Goal: Transaction & Acquisition: Subscribe to service/newsletter

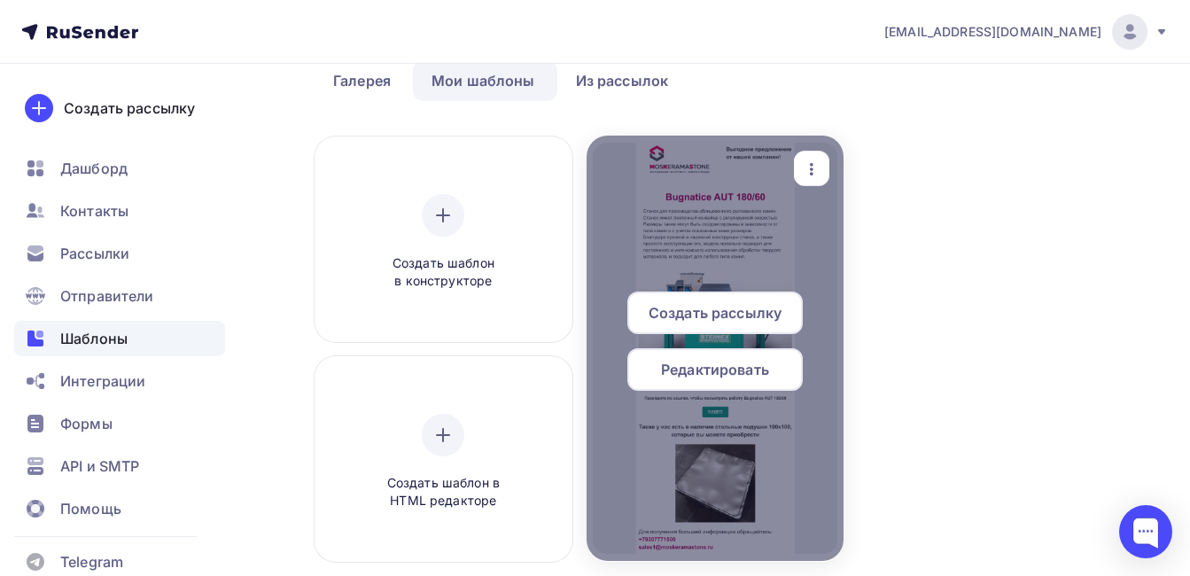
scroll to position [89, 0]
click at [764, 227] on div at bounding box center [716, 348] width 258 height 425
click at [811, 159] on icon "button" at bounding box center [811, 169] width 21 height 21
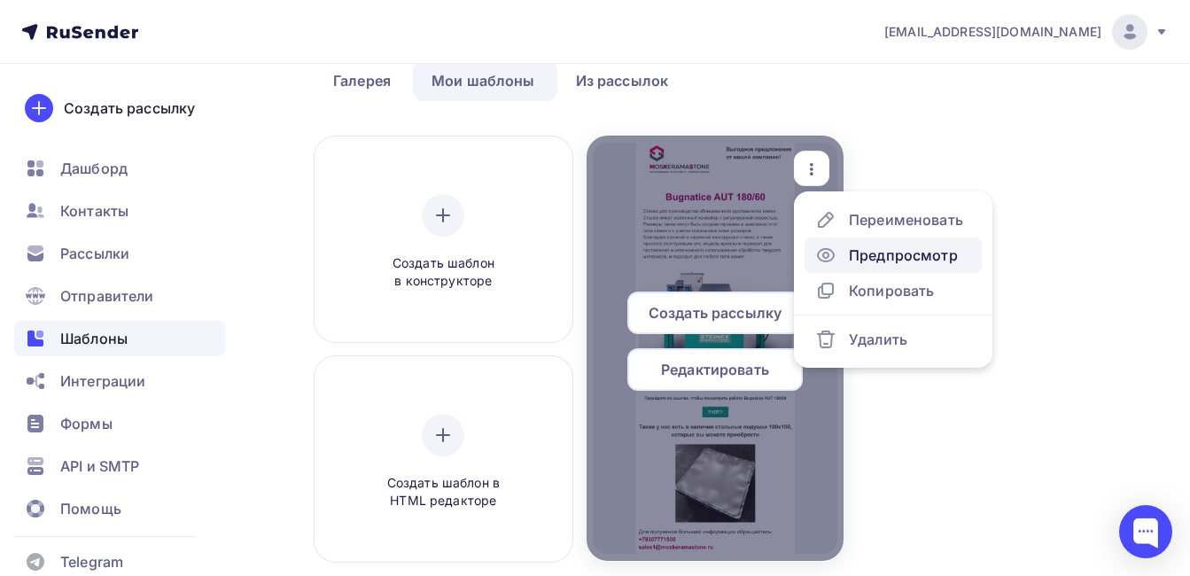
click at [857, 253] on div "Предпросмотр" at bounding box center [903, 255] width 109 height 21
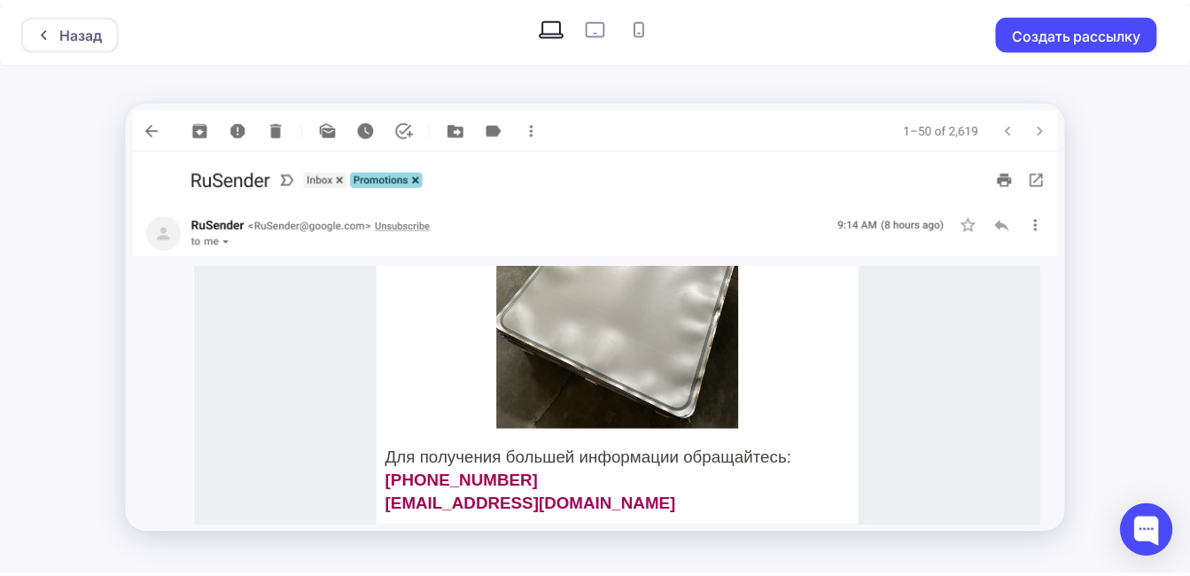
scroll to position [645, 0]
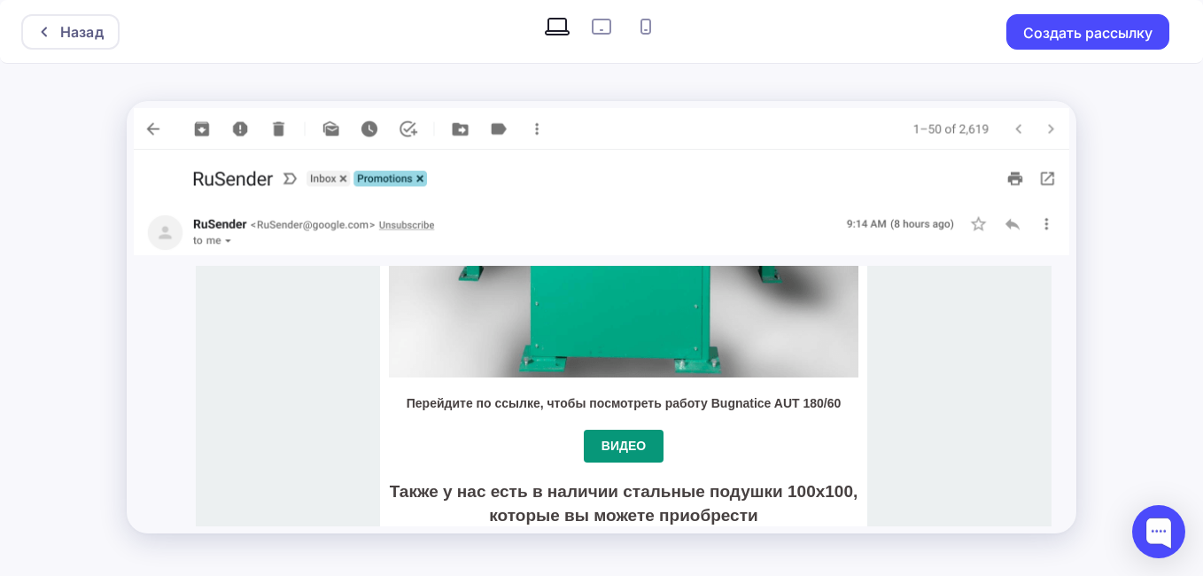
click at [1148, 113] on div "Назад Создать рассылку" at bounding box center [601, 288] width 1203 height 576
click at [98, 19] on div "Назад" at bounding box center [70, 31] width 98 height 35
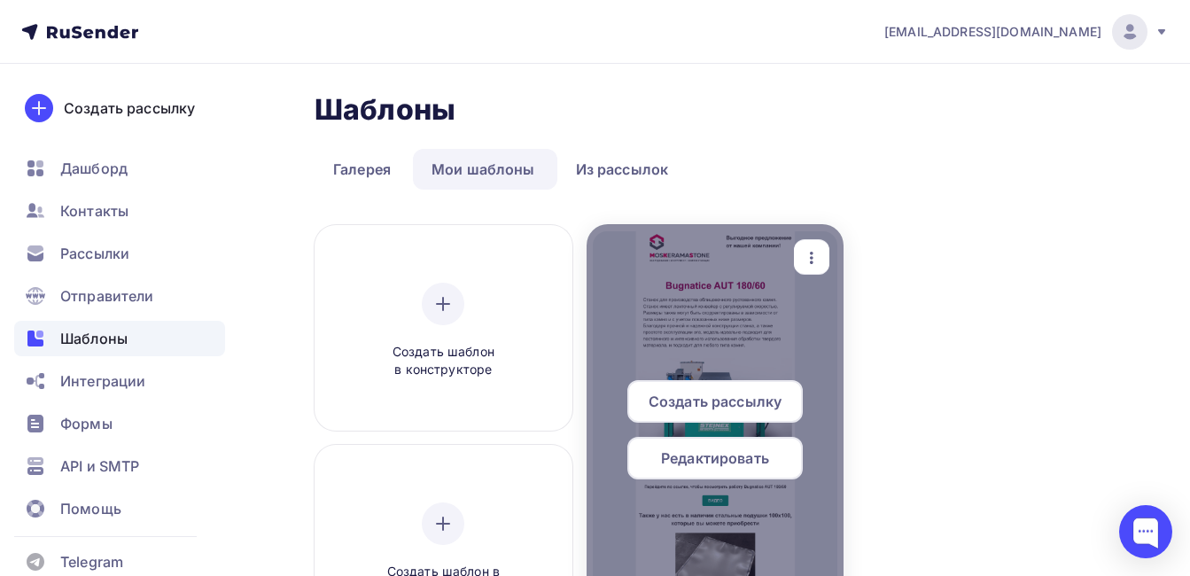
click at [726, 462] on span "Редактировать" at bounding box center [715, 457] width 108 height 21
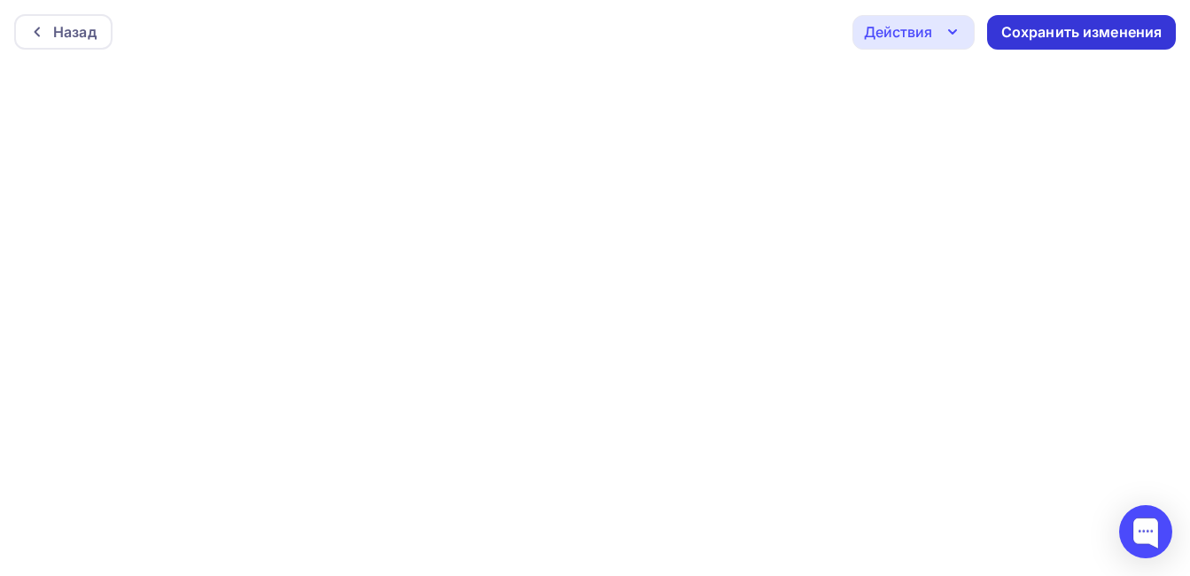
click at [1038, 32] on div "Сохранить изменения" at bounding box center [1081, 32] width 161 height 20
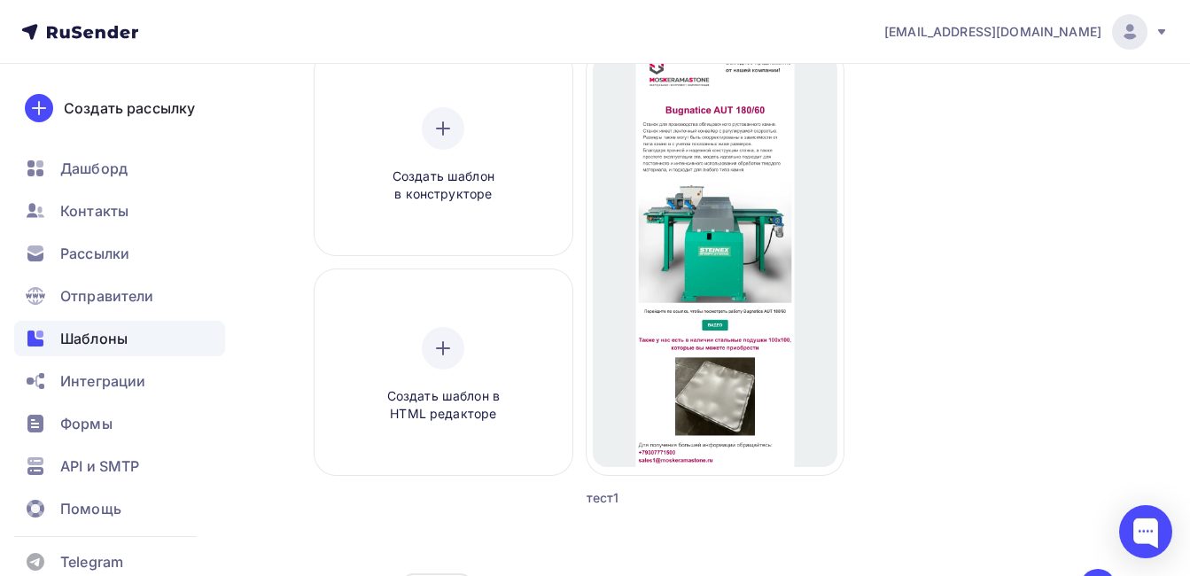
scroll to position [177, 0]
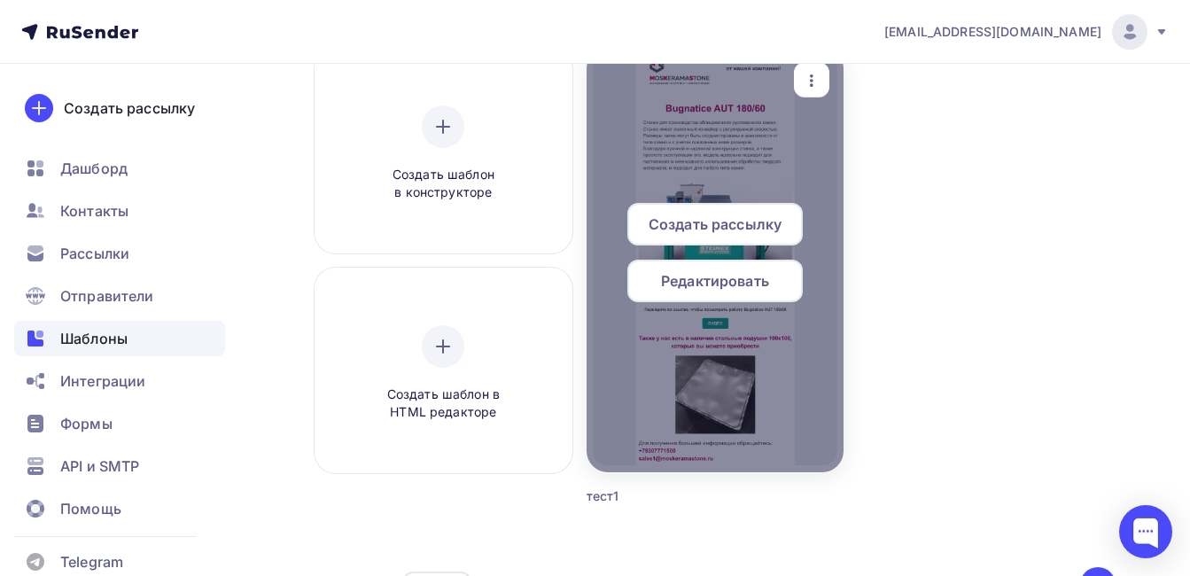
click at [755, 225] on span "Создать рассылку" at bounding box center [715, 224] width 133 height 21
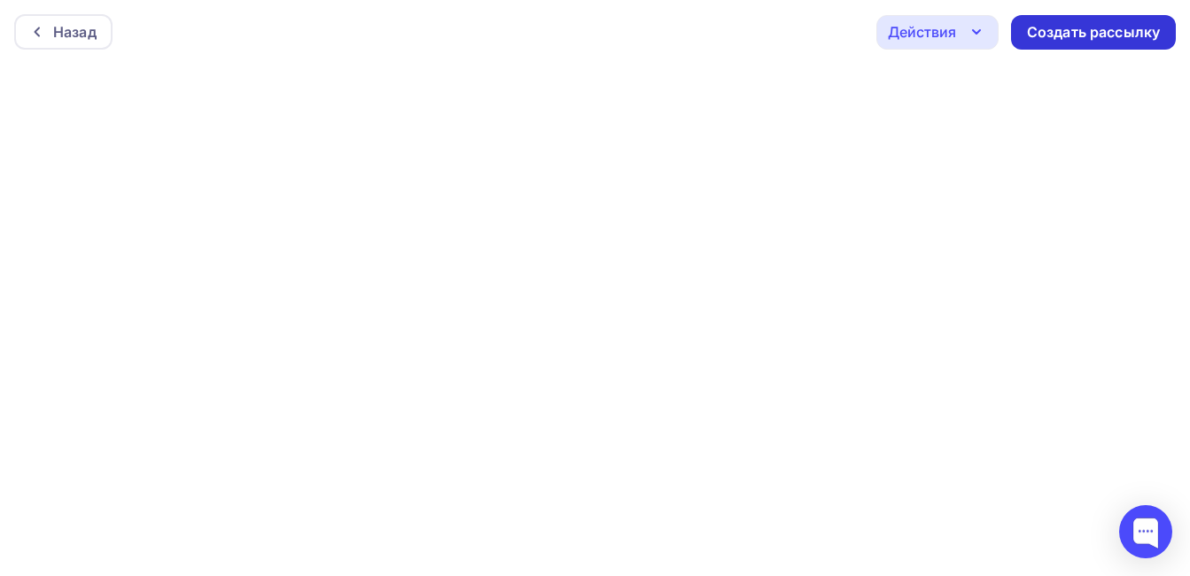
click at [1110, 34] on div "Создать рассылку" at bounding box center [1093, 32] width 133 height 20
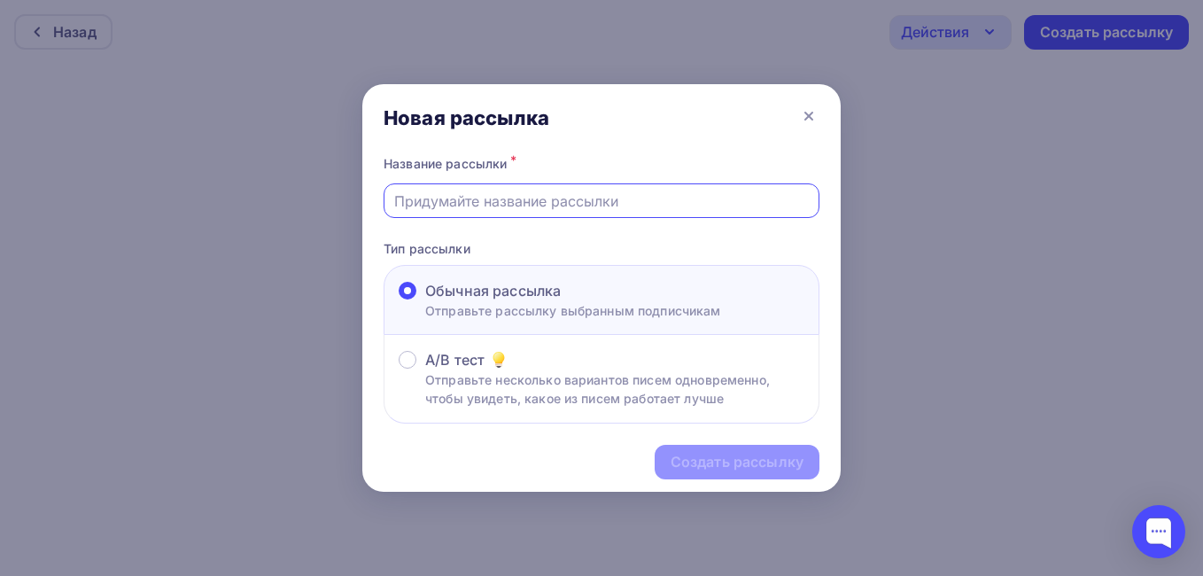
click at [617, 208] on input "text" at bounding box center [602, 200] width 416 height 21
type input "Камнекольный станок Bugnatice AUT 180/60"
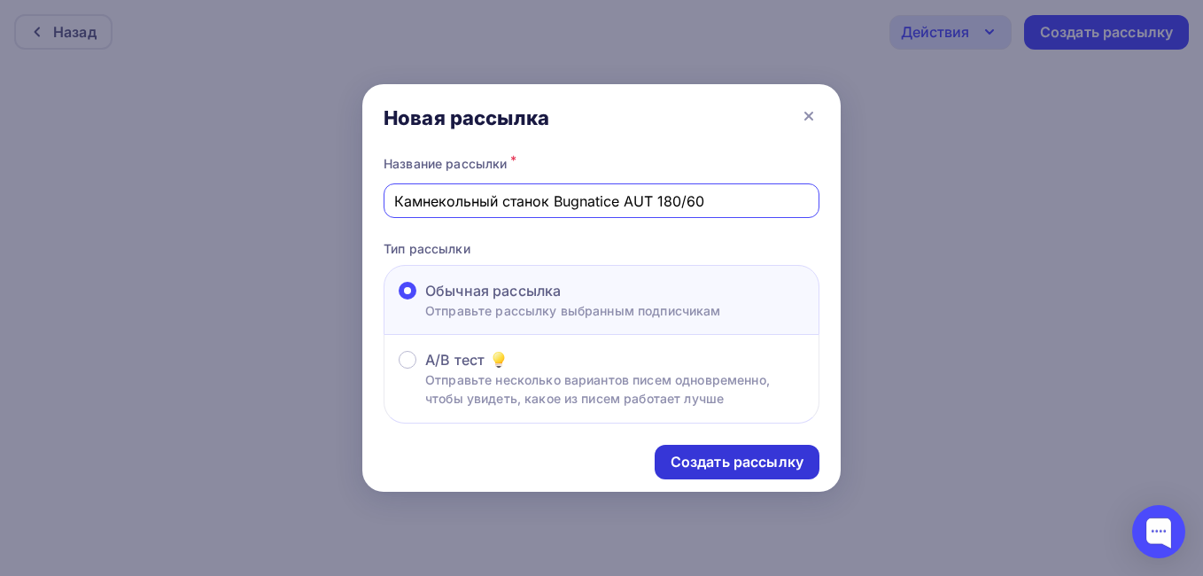
click at [714, 453] on div "Создать рассылку" at bounding box center [737, 462] width 133 height 20
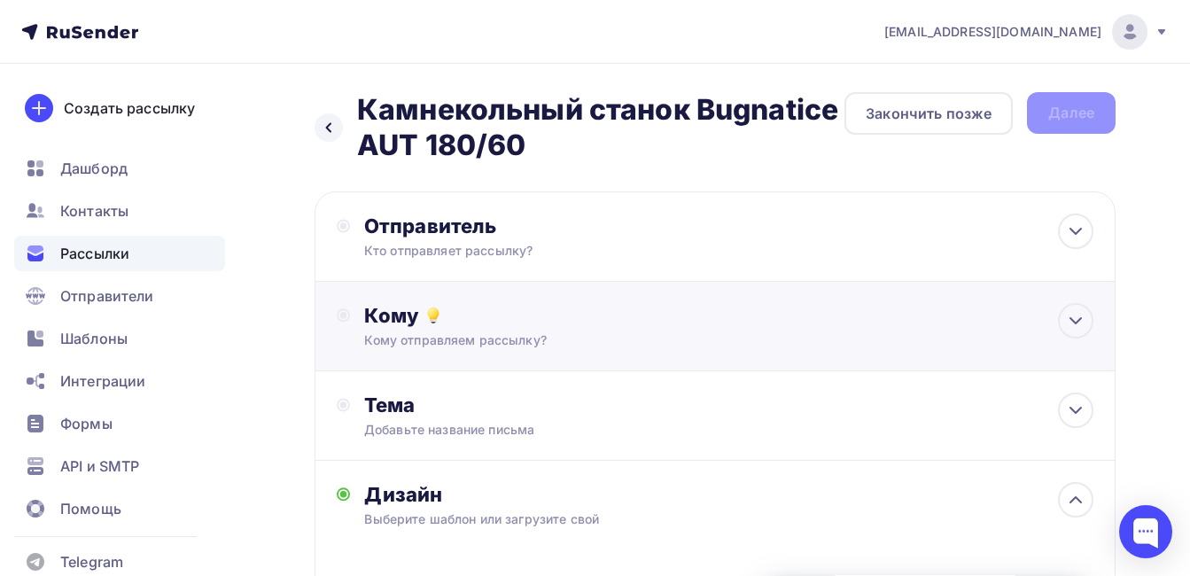
click at [627, 303] on div "Кому" at bounding box center [728, 315] width 729 height 25
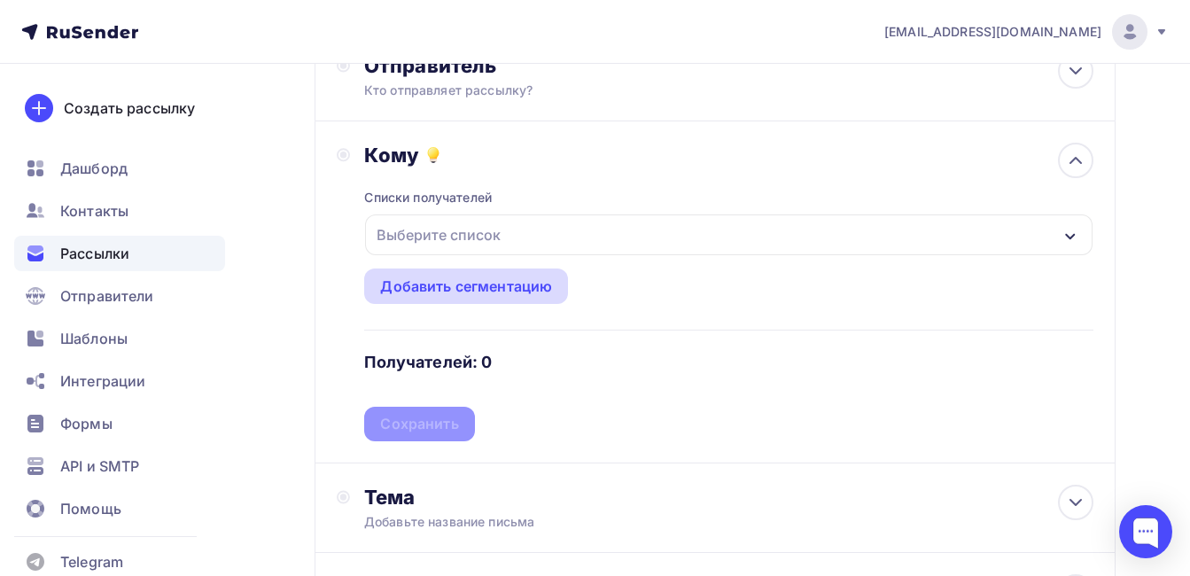
scroll to position [177, 0]
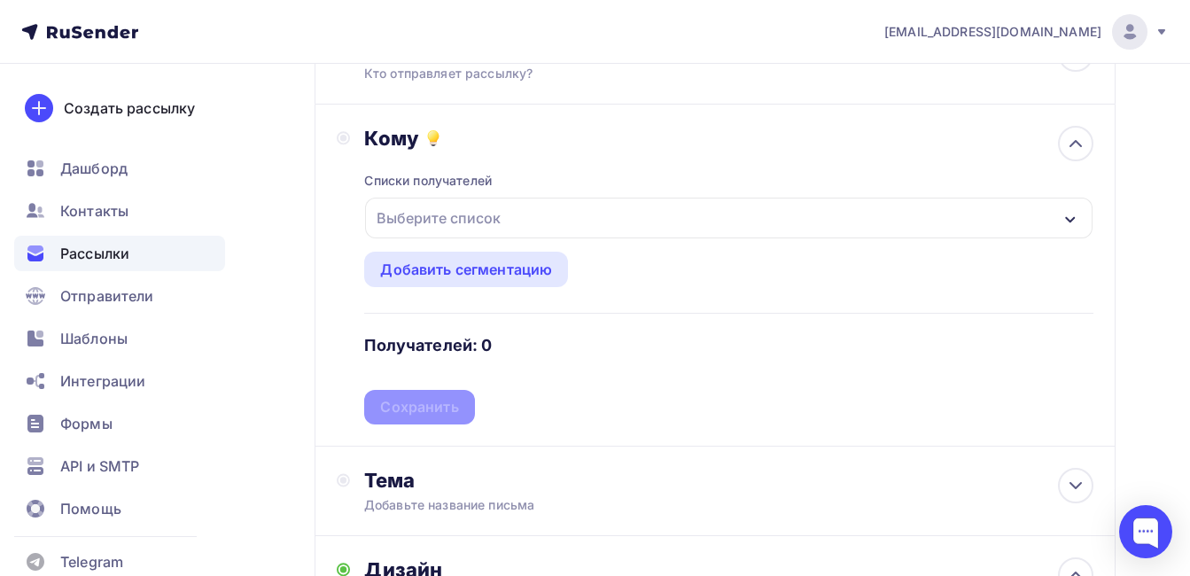
click at [520, 200] on div "Выберите список" at bounding box center [728, 218] width 727 height 41
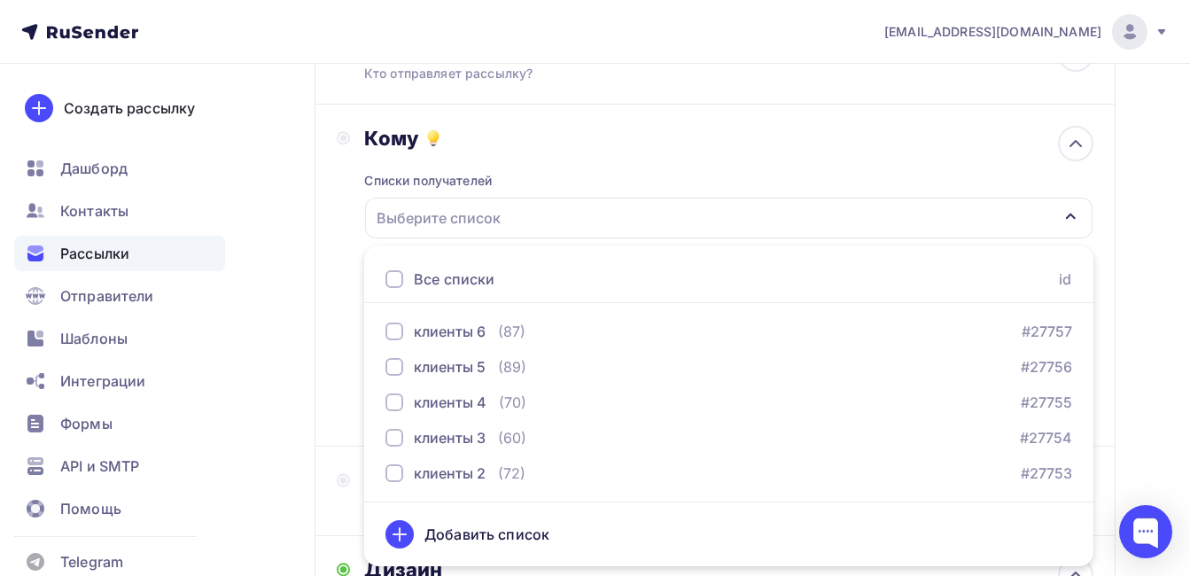
click at [398, 287] on div at bounding box center [394, 279] width 18 height 18
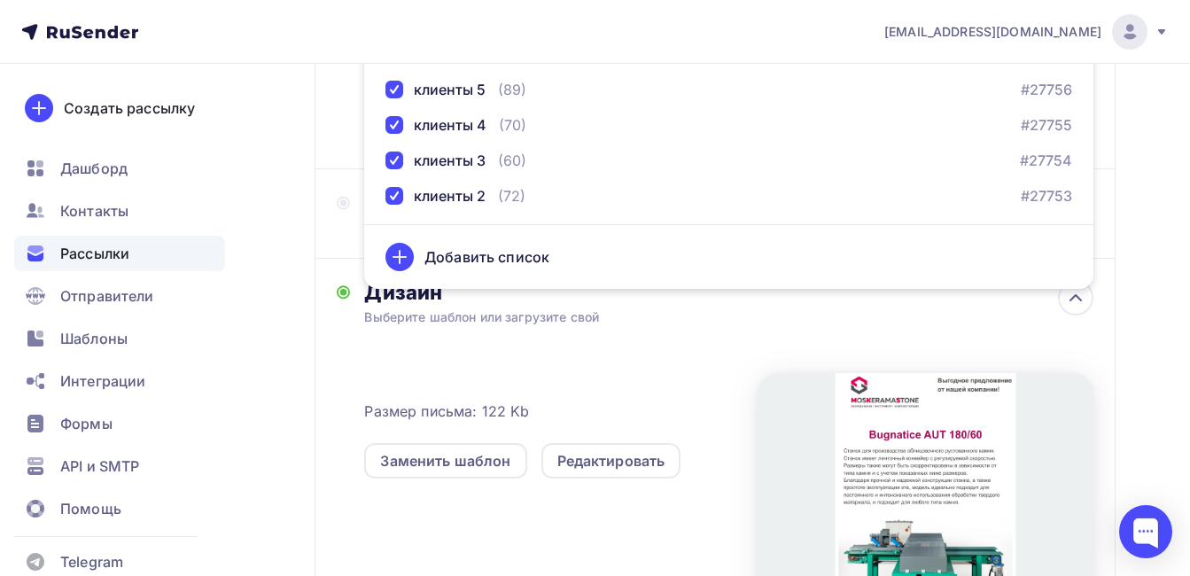
scroll to position [201, 0]
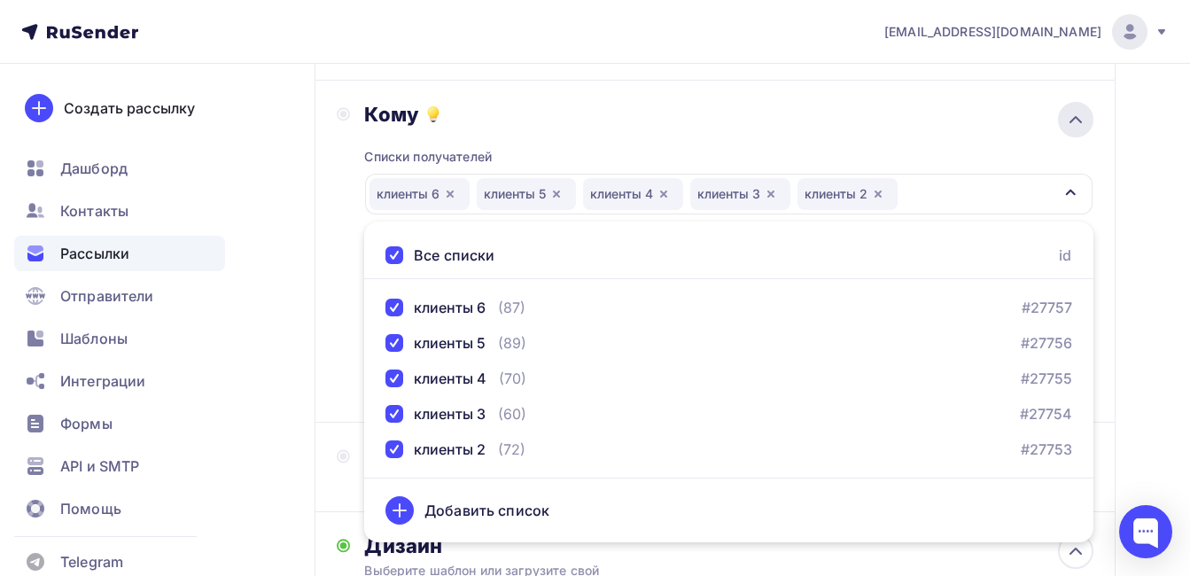
click at [1071, 121] on icon at bounding box center [1075, 119] width 11 height 5
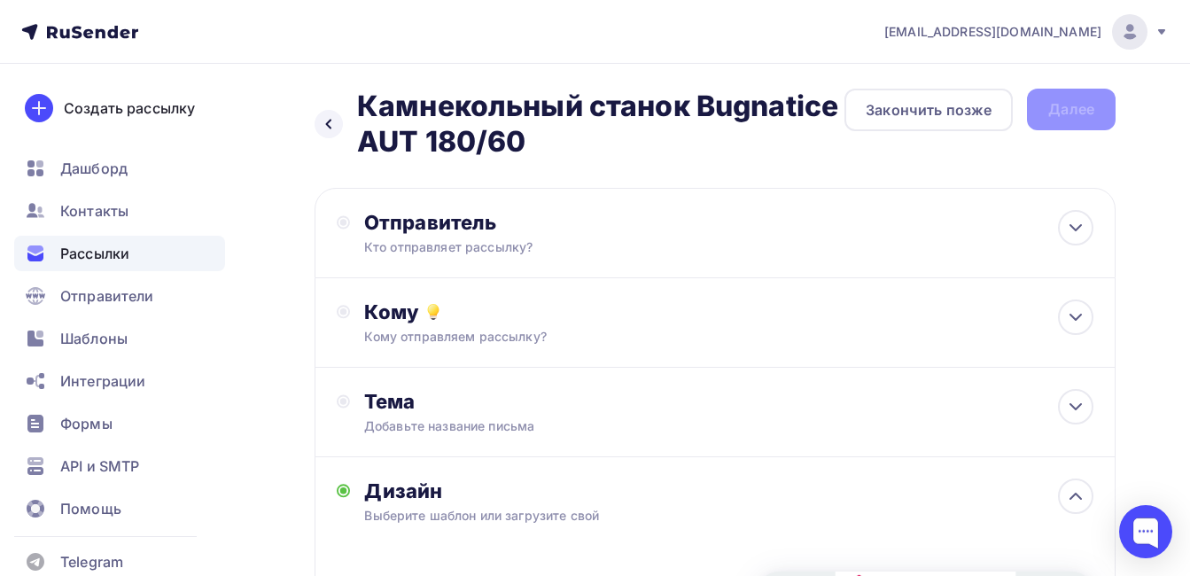
scroll to position [0, 0]
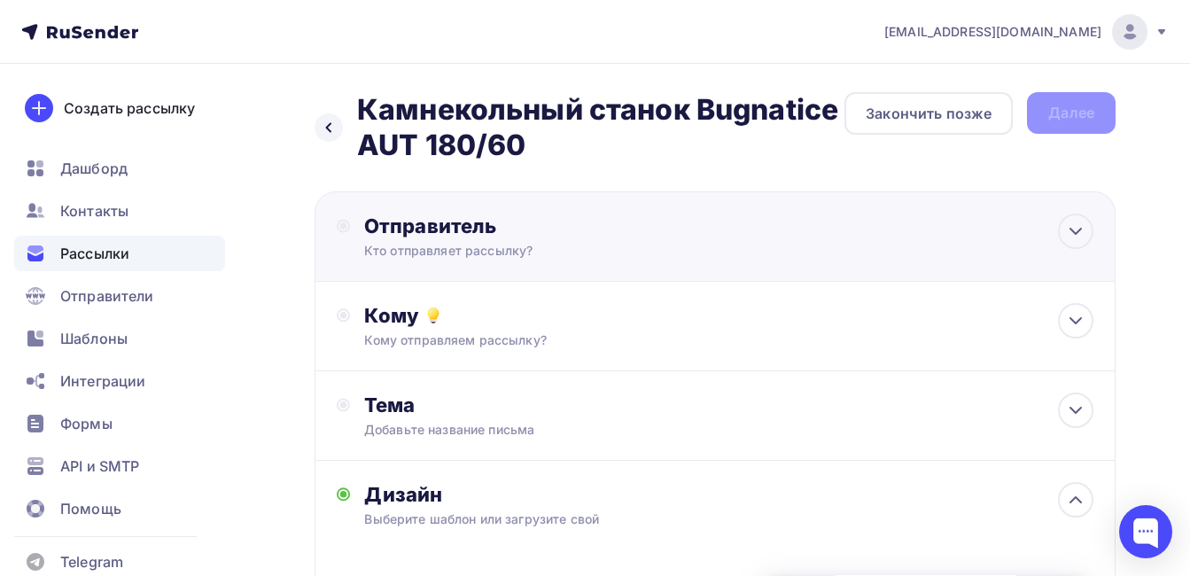
click at [1030, 229] on div "Отправитель Кто отправляет рассылку? Email * marketing@moskeramastone.ru market…" at bounding box center [715, 236] width 801 height 90
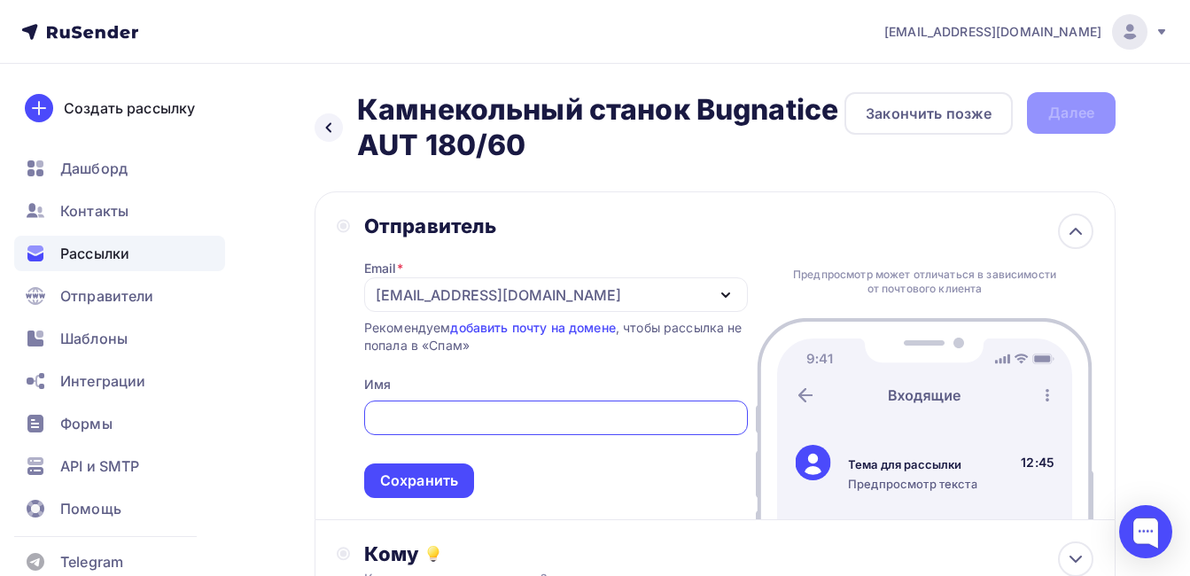
click at [462, 422] on input "text" at bounding box center [555, 418] width 363 height 21
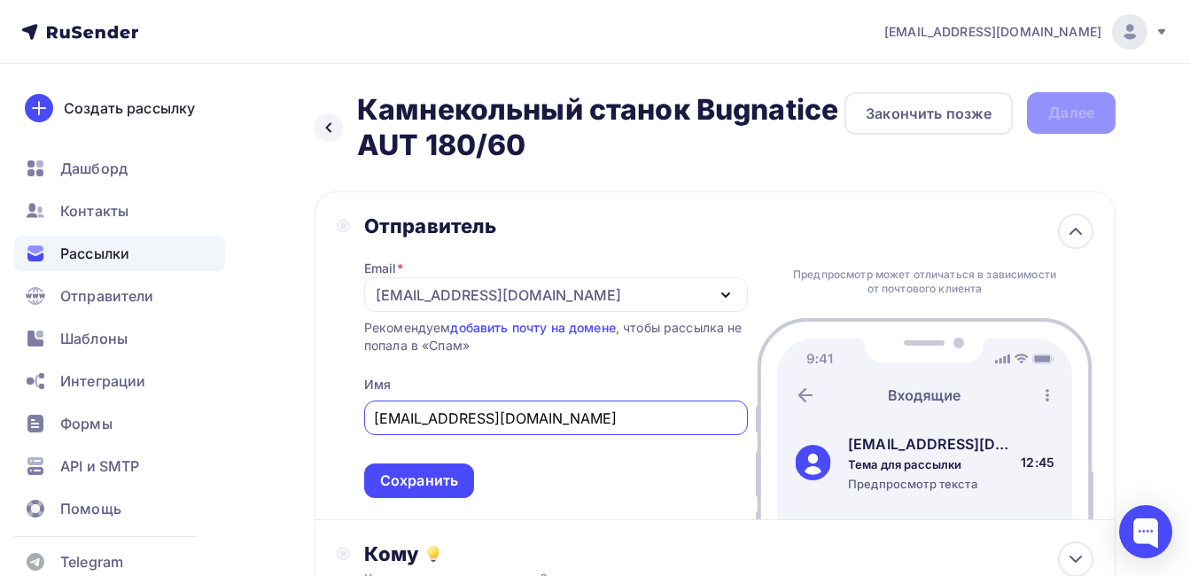
click at [415, 418] on input "sales1@moskeramastone.ru" at bounding box center [555, 418] width 363 height 21
type input "sales@moskeramastone.ru"
click at [566, 326] on link "добавить почту на домене" at bounding box center [532, 327] width 165 height 15
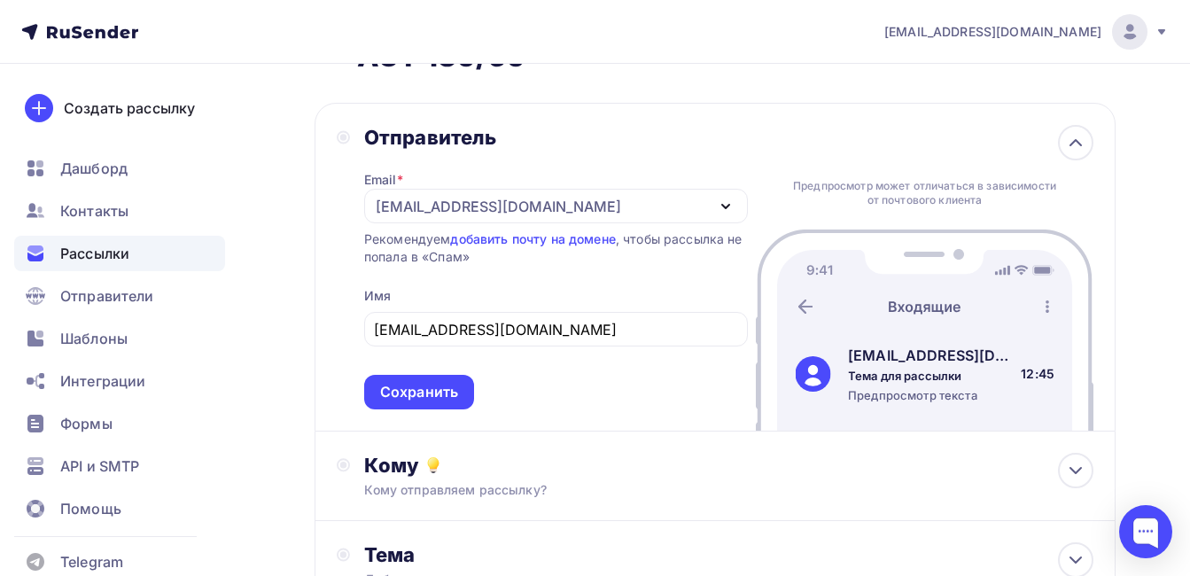
scroll to position [177, 0]
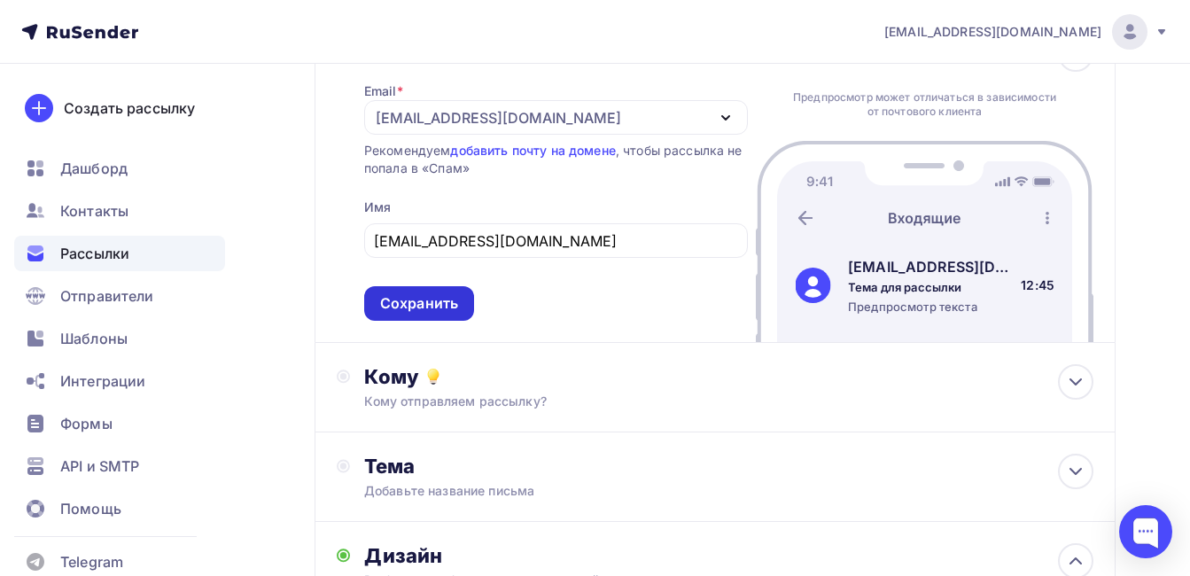
click at [430, 299] on div "Сохранить" at bounding box center [419, 303] width 78 height 20
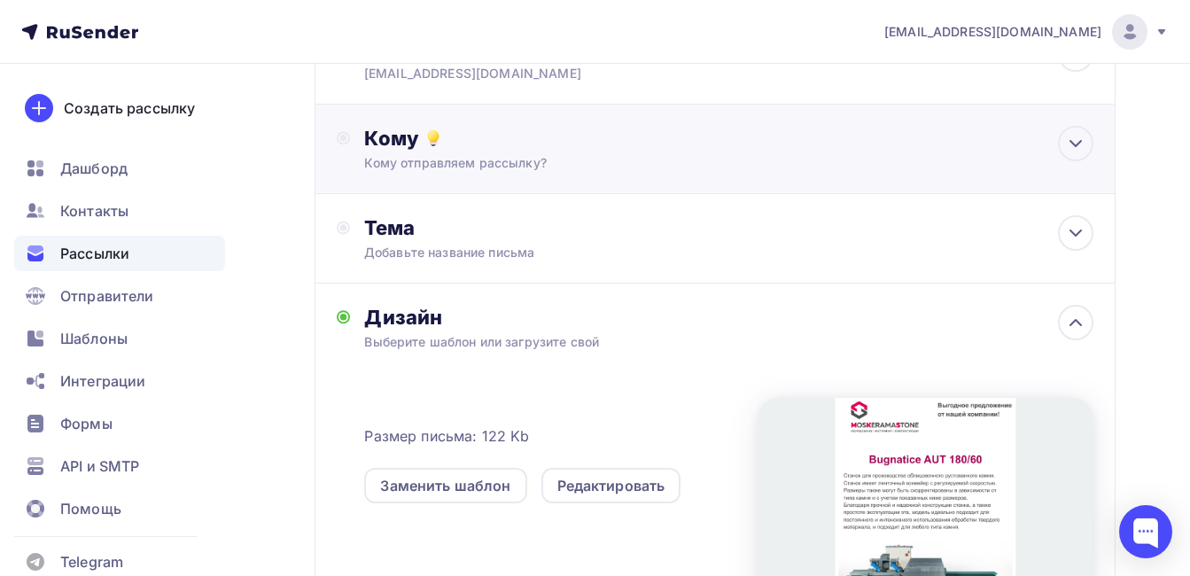
click at [641, 149] on div "Кому" at bounding box center [728, 138] width 729 height 25
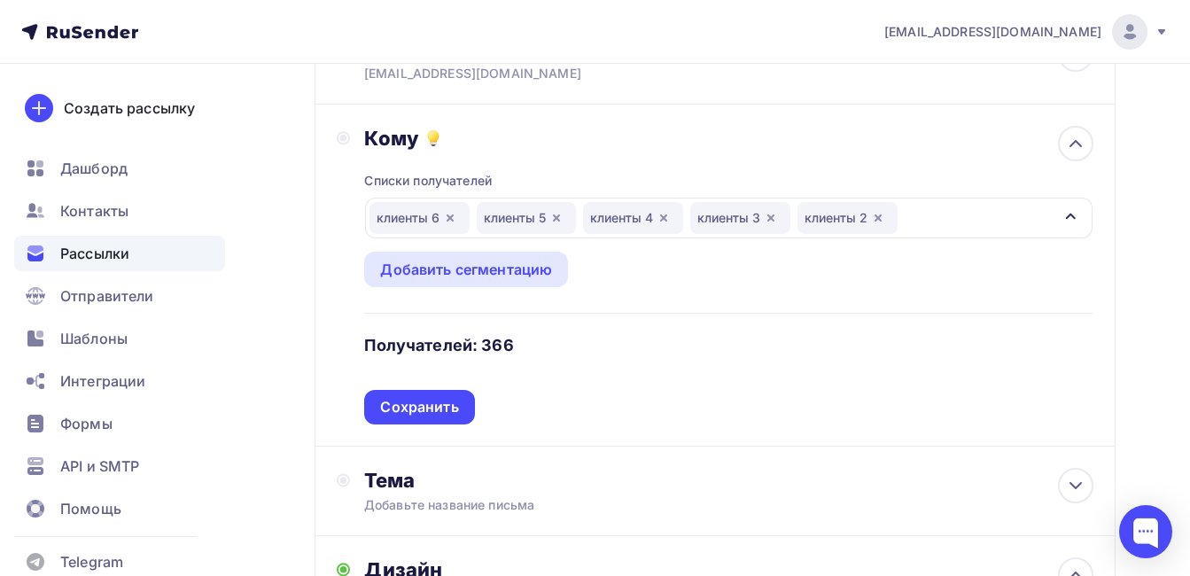
click at [641, 149] on div "Кому" at bounding box center [728, 138] width 729 height 25
click at [1093, 131] on div "Кому Списки получателей клиенты 6 клиенты 5 клиенты 4 клиенты 3 клиенты 2 Все с…" at bounding box center [715, 276] width 801 height 342
click at [657, 485] on div "Тема" at bounding box center [539, 480] width 350 height 25
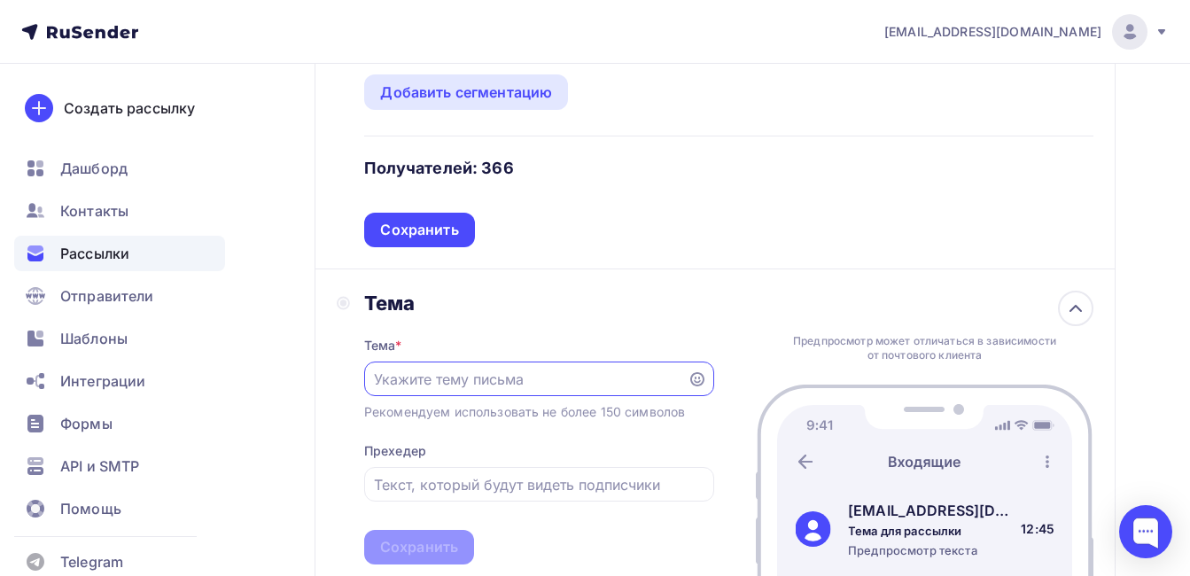
scroll to position [443, 0]
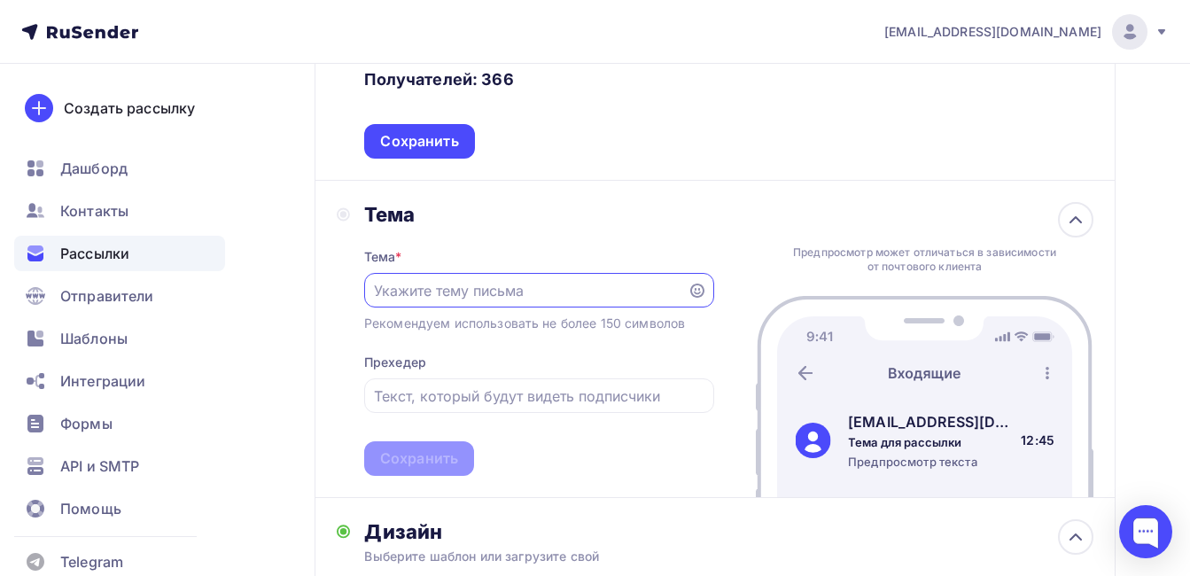
paste input "9300633096"
type input "9300633096"
drag, startPoint x: 526, startPoint y: 295, endPoint x: 362, endPoint y: 301, distance: 164.0
click at [362, 301] on div "Тема Тема * 9300633096 Рекомендуем использовать не более 150 символов Прехедер …" at bounding box center [525, 339] width 377 height 274
click at [511, 297] on input "text" at bounding box center [525, 290] width 303 height 21
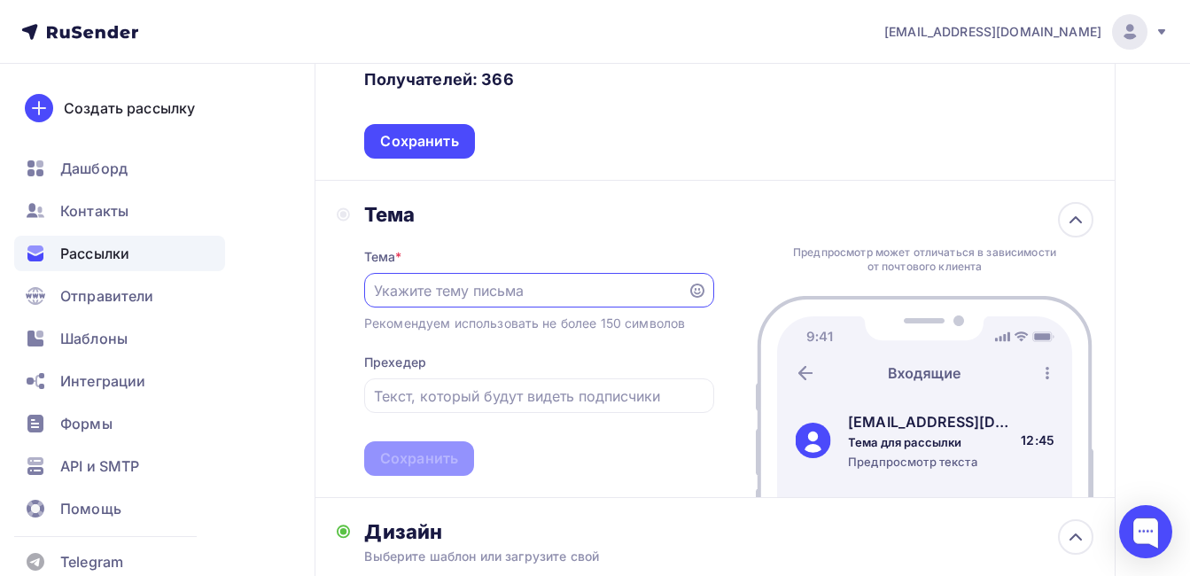
paste input "Камнекольный станок Bugnatice AUT 180/60"
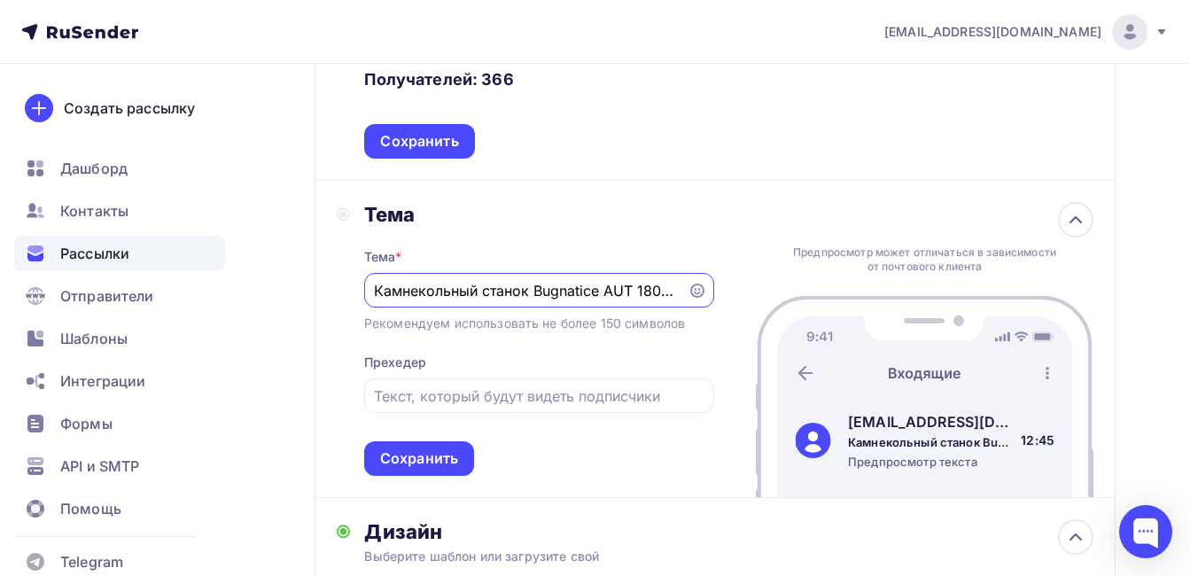
scroll to position [0, 7]
type input "Камнекольный станок Bugnatice AUT 180/60"
click at [318, 231] on div "Тема Тема * Камнекольный станок Bugnatice AUT 180/60 Рекомендуем использовать н…" at bounding box center [715, 339] width 801 height 317
click at [433, 473] on div "Сохранить" at bounding box center [419, 458] width 110 height 35
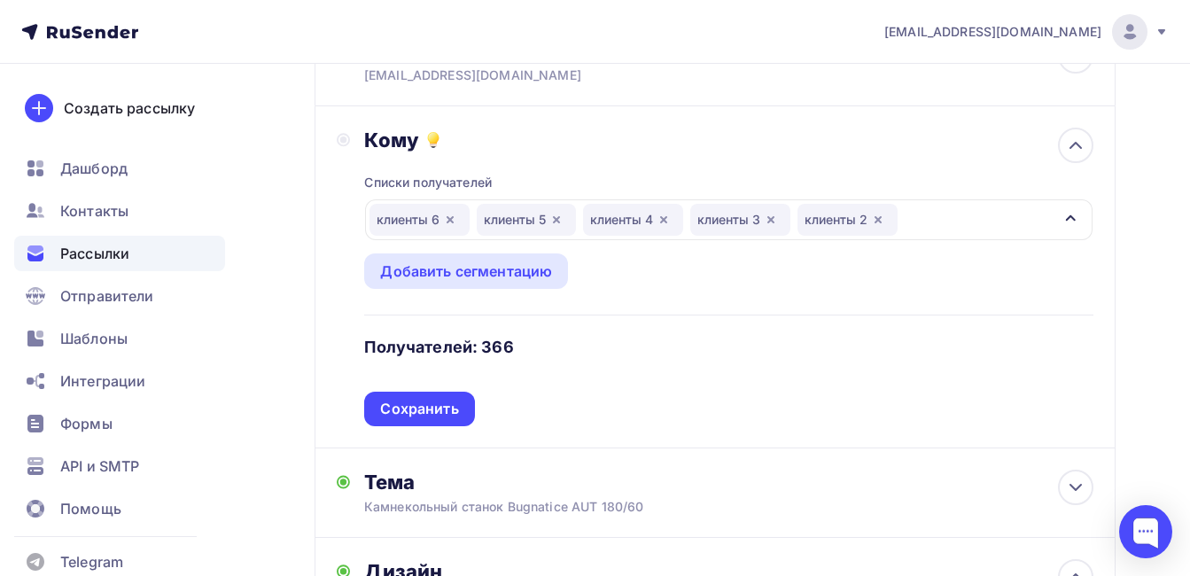
scroll to position [177, 0]
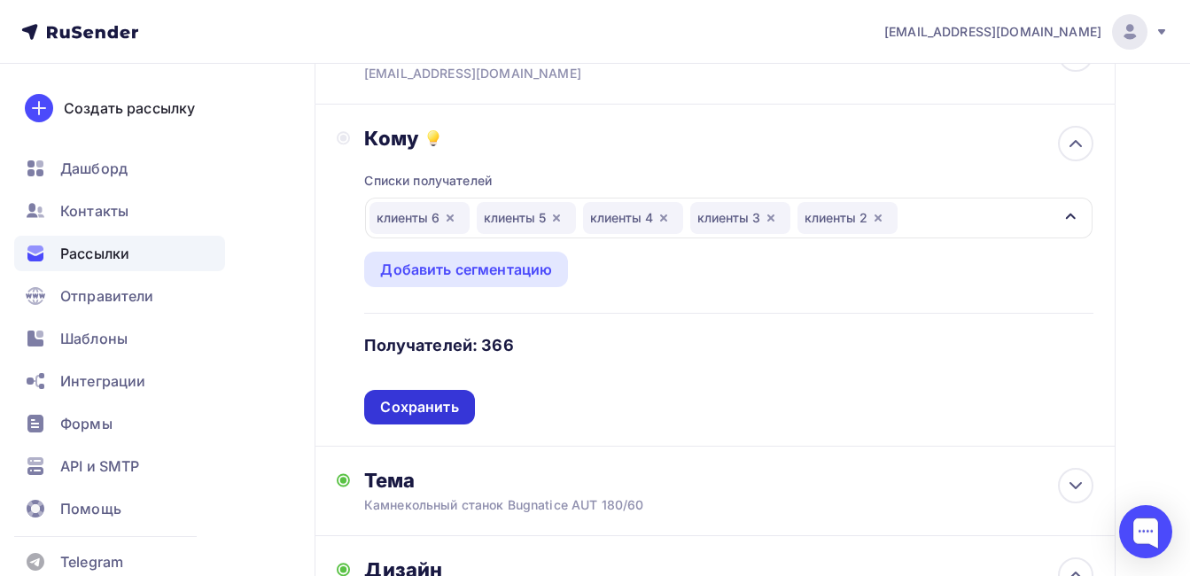
click at [400, 409] on div "Сохранить" at bounding box center [419, 407] width 78 height 20
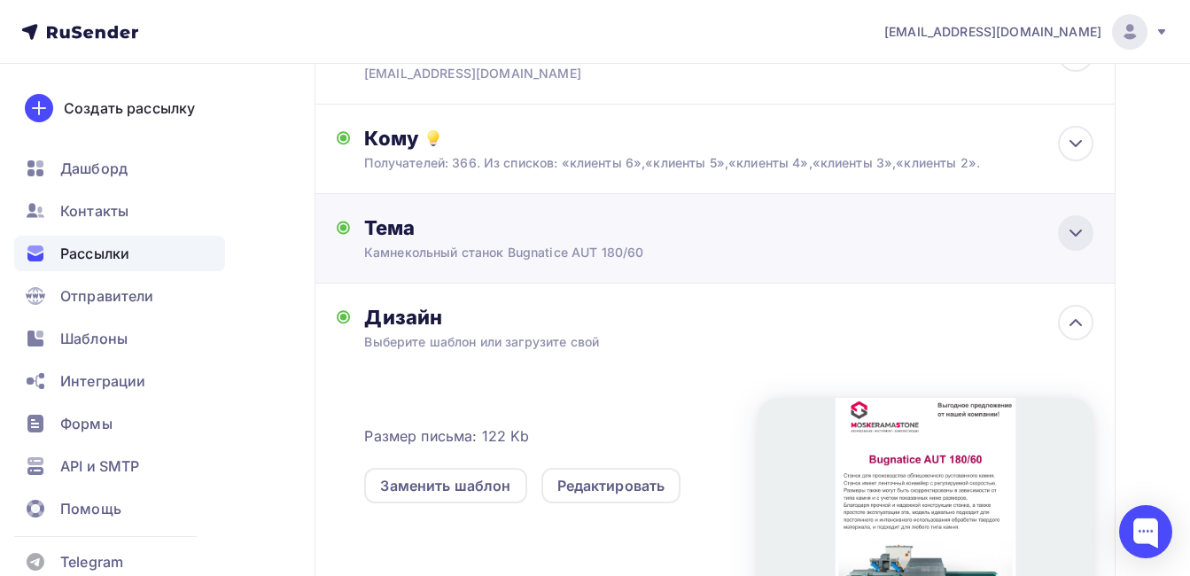
click at [1075, 220] on div at bounding box center [1075, 232] width 35 height 35
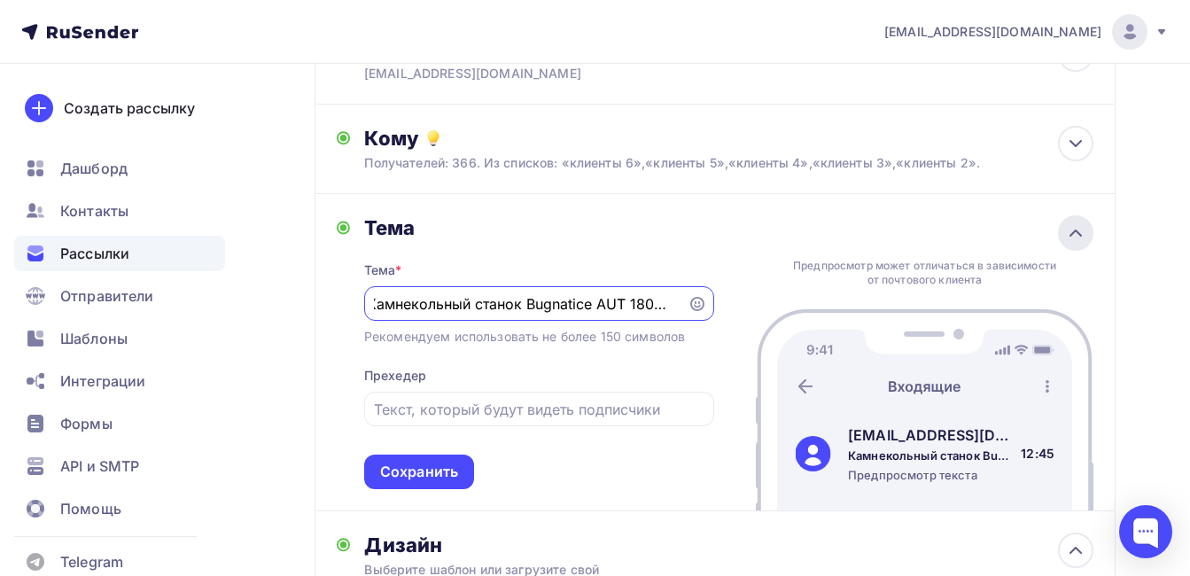
scroll to position [0, 0]
click at [510, 408] on input "text" at bounding box center [539, 409] width 330 height 21
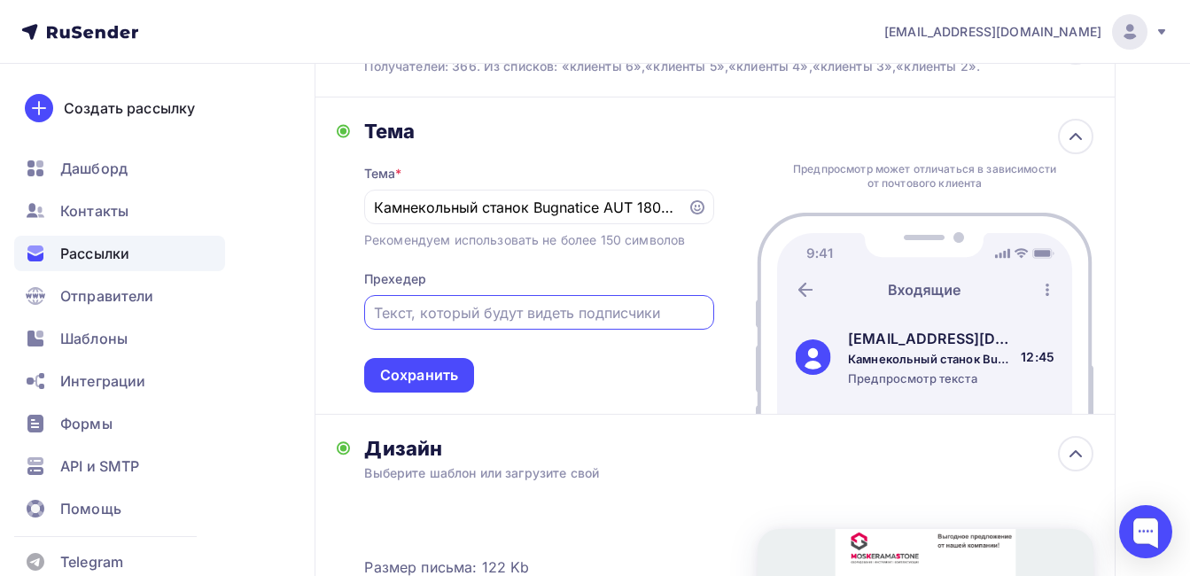
scroll to position [266, 0]
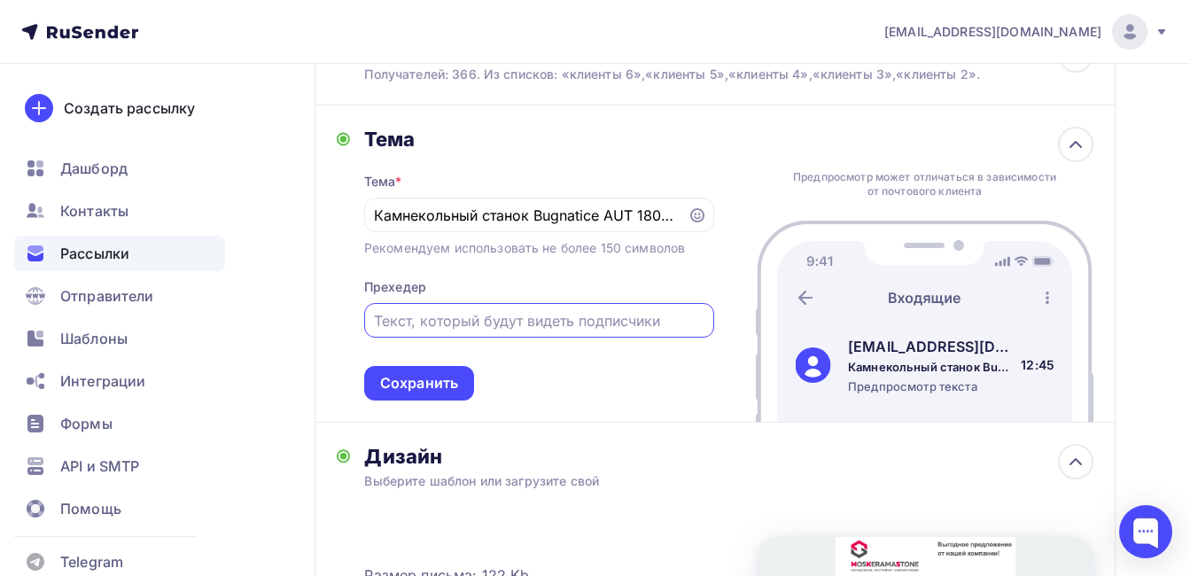
click at [298, 264] on div "Назад Камнекольный станок Bugnatice AUT 180/60 Камнекольный станок Bugnatice AU…" at bounding box center [595, 408] width 1190 height 1220
click at [447, 332] on div at bounding box center [539, 320] width 350 height 35
click at [441, 327] on input "text" at bounding box center [539, 320] width 330 height 21
type input "а"
click at [289, 267] on div "Назад Камнекольный станок Bugnatice AUT 180/60 Камнекольный станок Bugnatice AU…" at bounding box center [595, 408] width 1190 height 1220
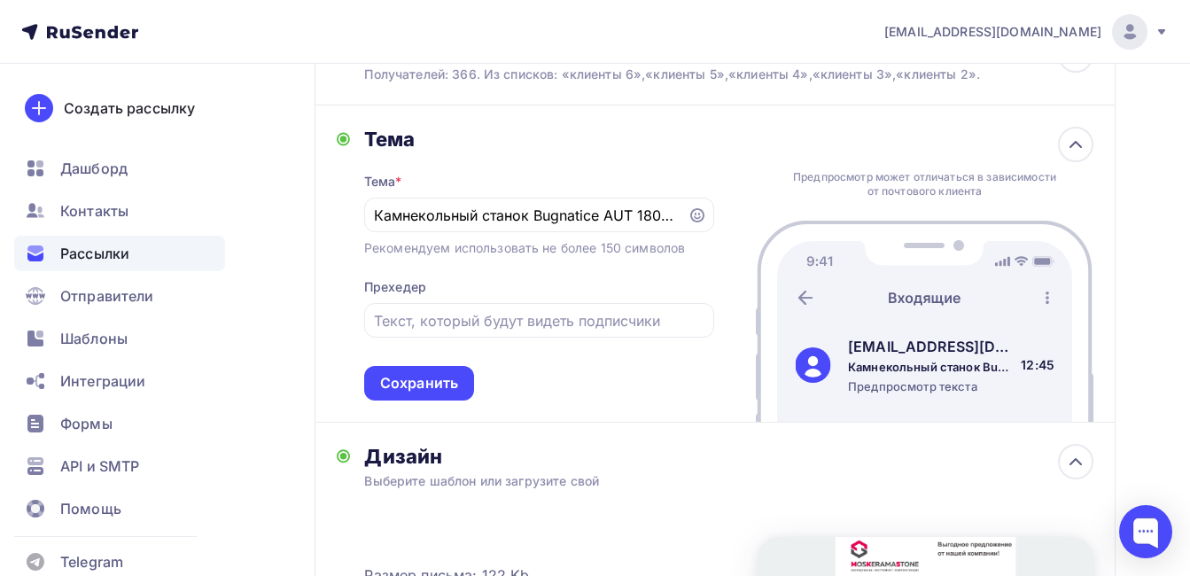
drag, startPoint x: 289, startPoint y: 267, endPoint x: 291, endPoint y: 361, distance: 94.8
click at [291, 361] on div "Назад Камнекольный станок Bugnatice AUT 180/60 Камнекольный станок Bugnatice AU…" at bounding box center [595, 408] width 1190 height 1220
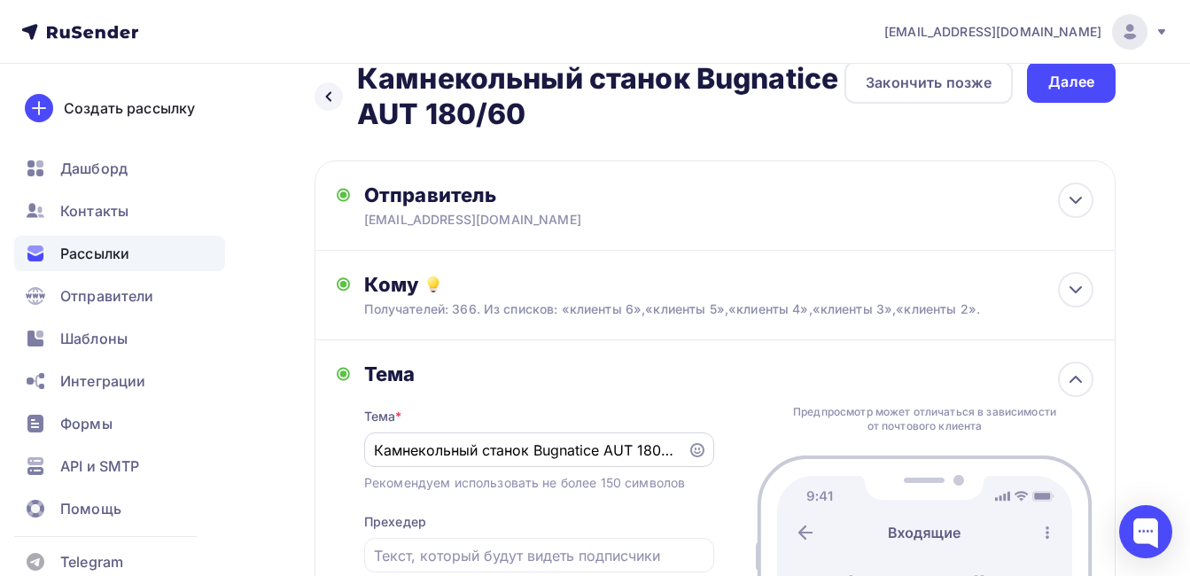
scroll to position [0, 0]
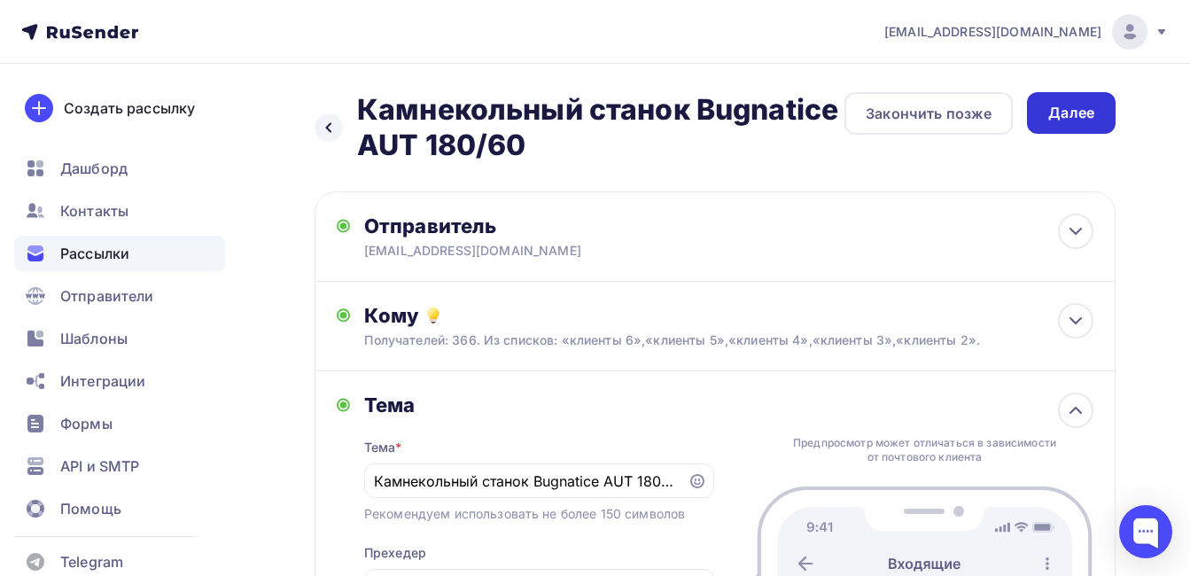
click at [1087, 125] on div "Далее" at bounding box center [1071, 113] width 89 height 42
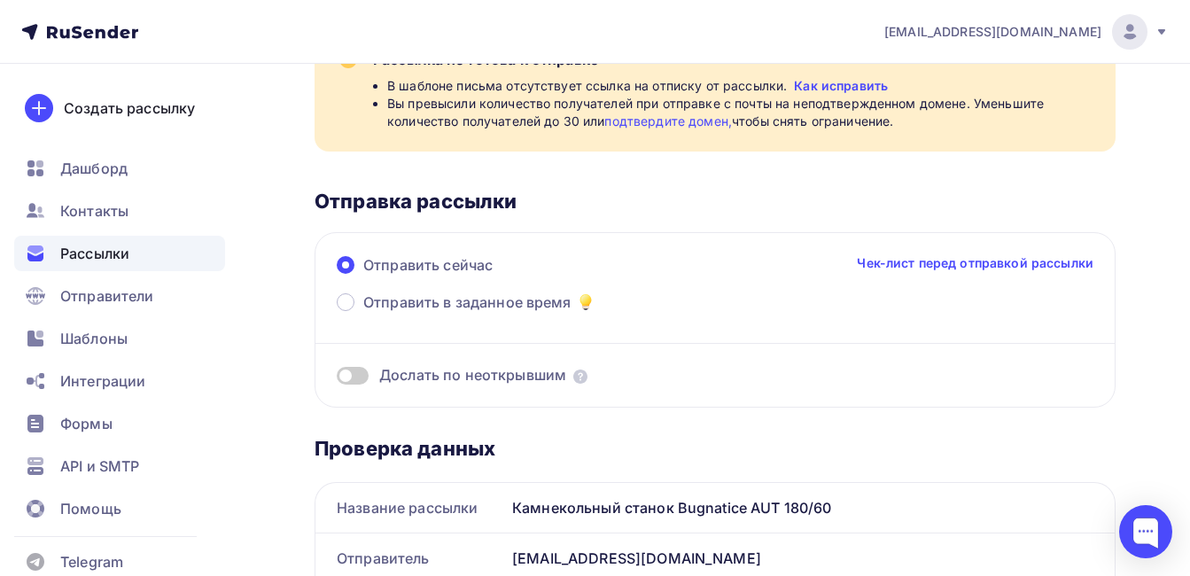
scroll to position [89, 0]
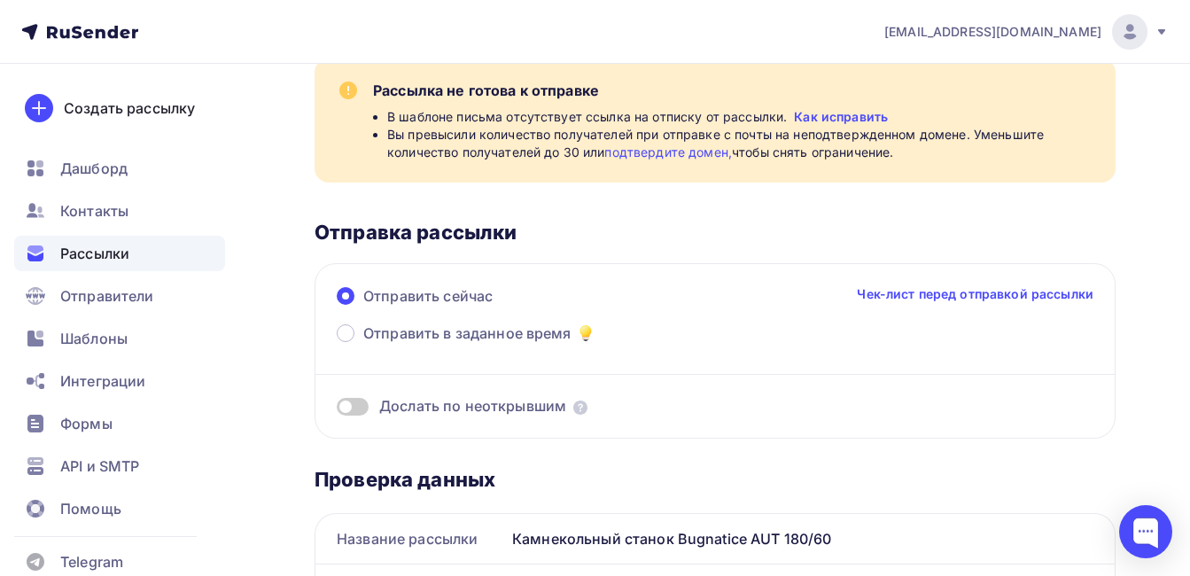
click at [659, 150] on link "подтвердите домен," at bounding box center [668, 151] width 128 height 15
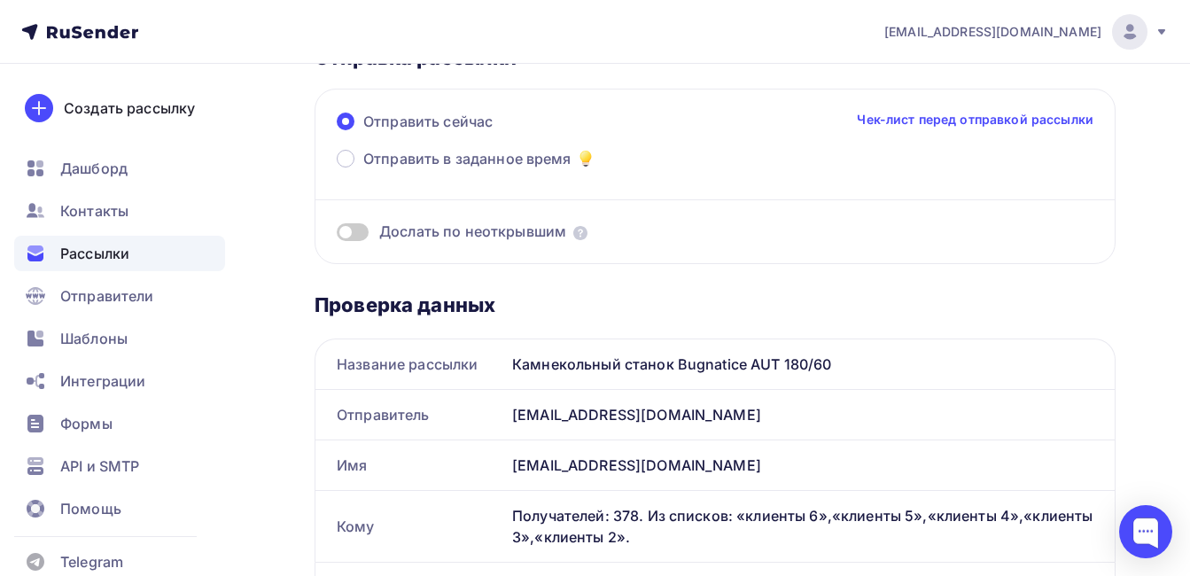
scroll to position [266, 0]
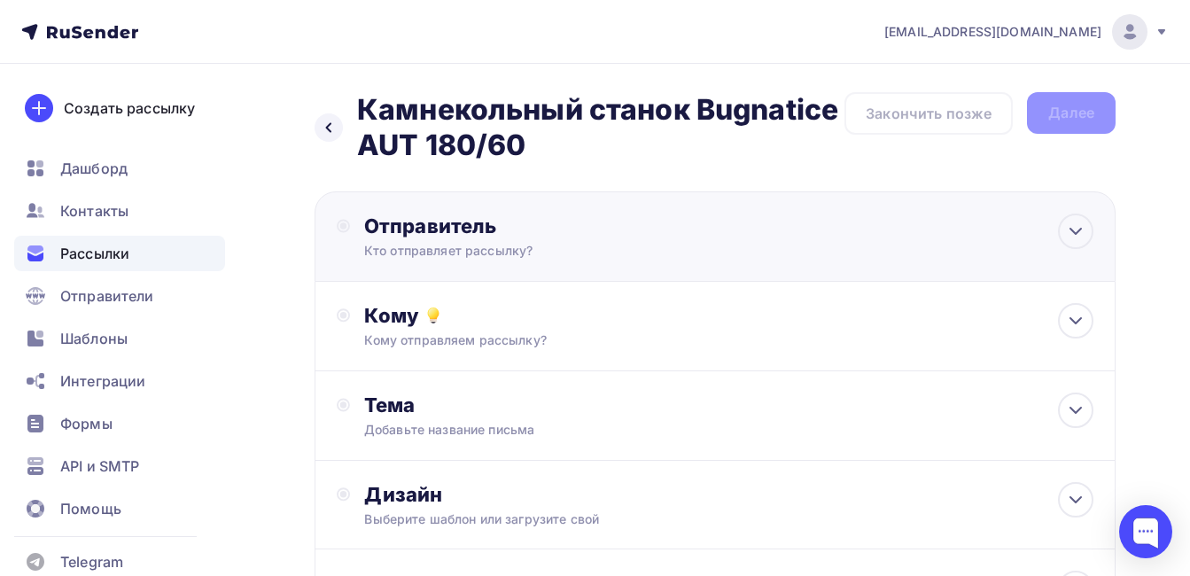
click at [521, 255] on div "Кто отправляет рассылку?" at bounding box center [537, 251] width 346 height 18
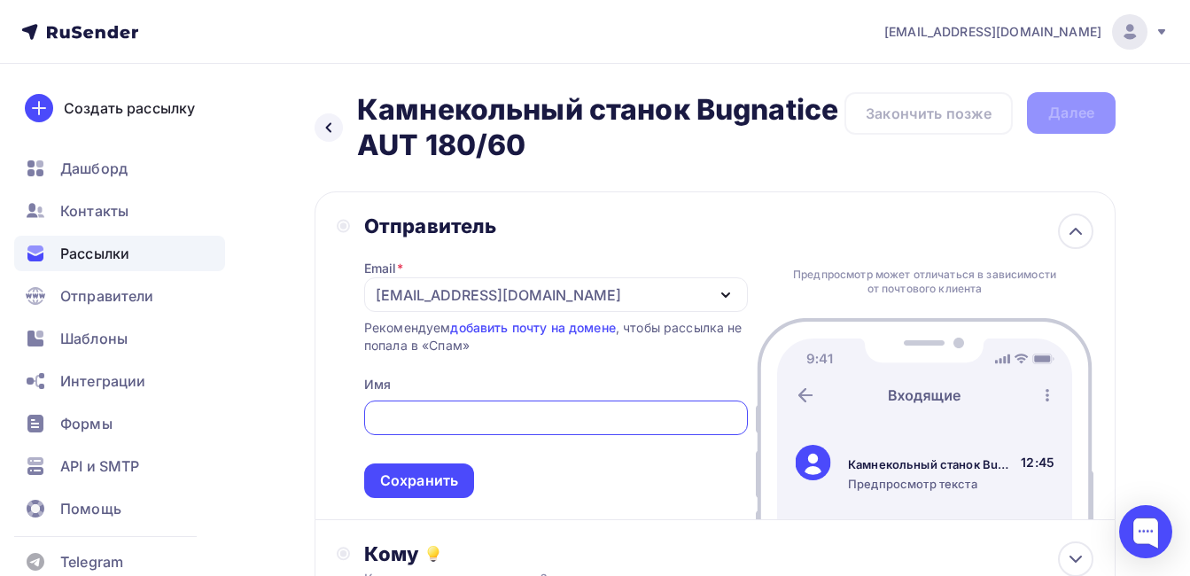
click at [454, 295] on div "[EMAIL_ADDRESS][DOMAIN_NAME]" at bounding box center [498, 294] width 245 height 21
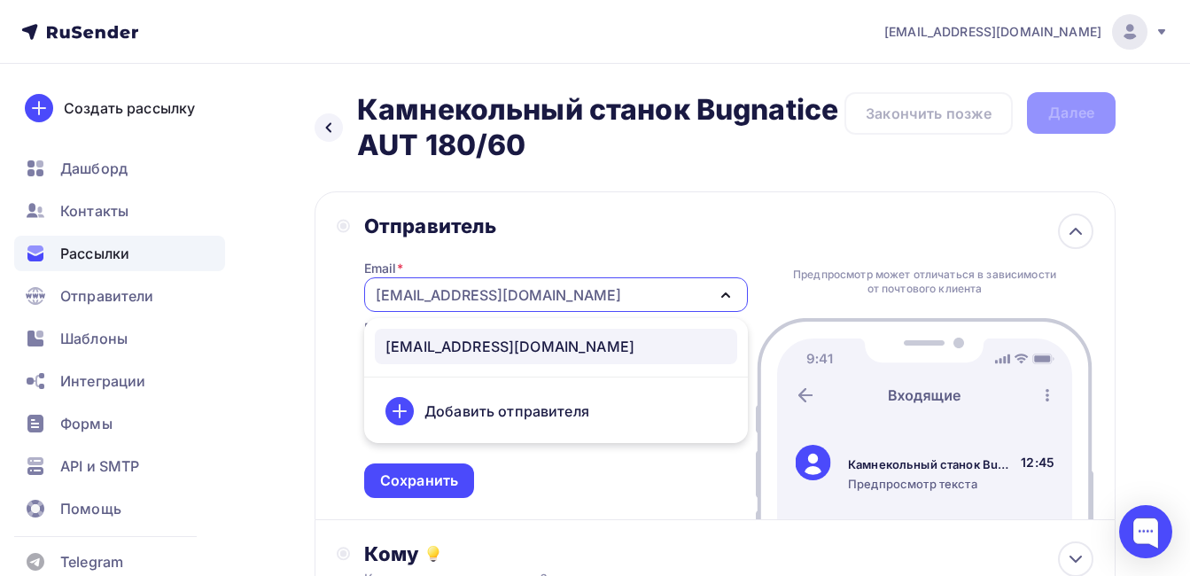
click at [456, 295] on div "[EMAIL_ADDRESS][DOMAIN_NAME]" at bounding box center [498, 294] width 245 height 21
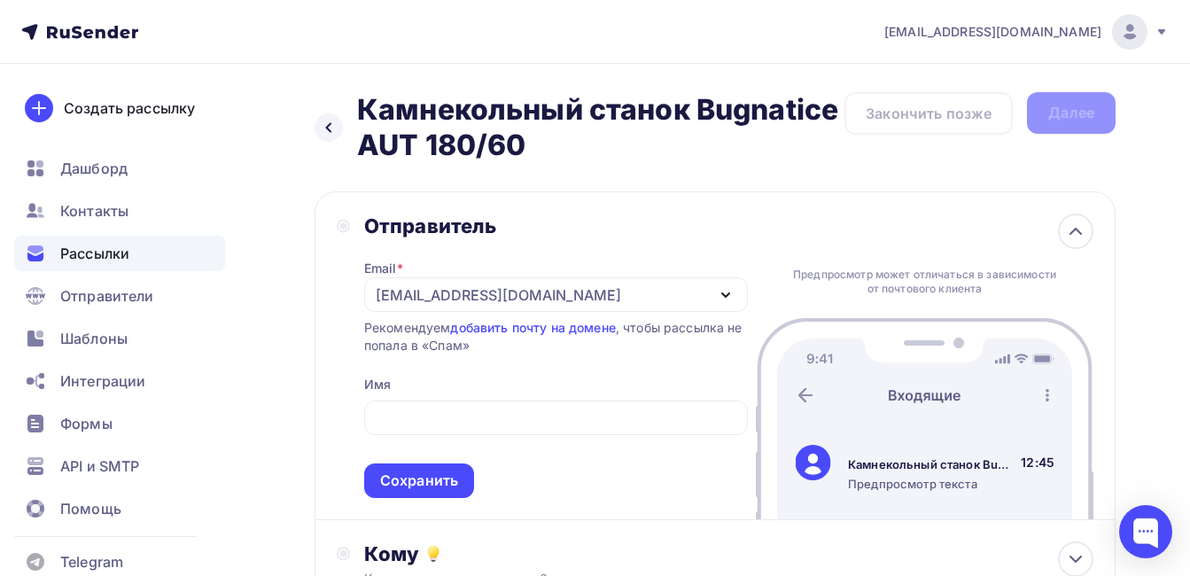
click at [642, 284] on div "[EMAIL_ADDRESS][DOMAIN_NAME]" at bounding box center [556, 294] width 384 height 35
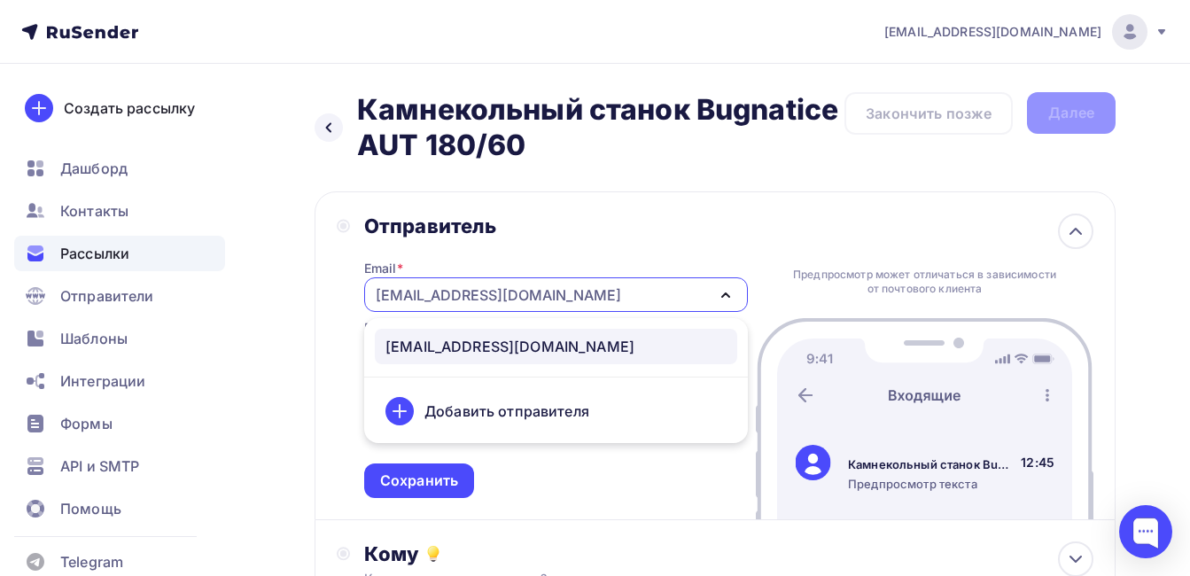
click at [612, 237] on div "Отправитель" at bounding box center [556, 226] width 384 height 25
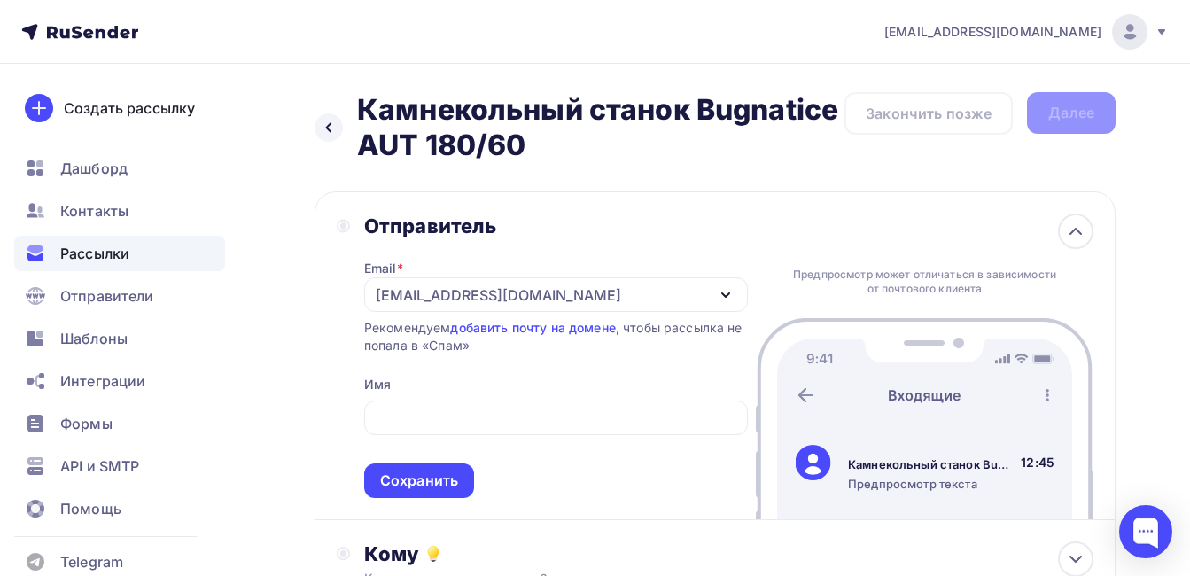
click at [508, 298] on div "[EMAIL_ADDRESS][DOMAIN_NAME]" at bounding box center [498, 294] width 245 height 21
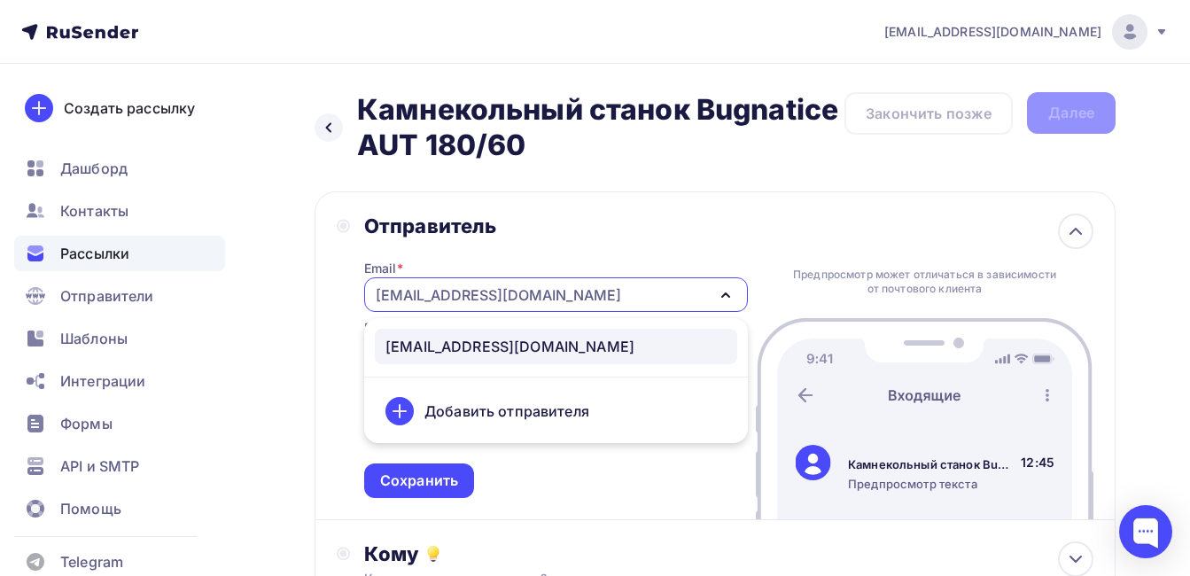
click at [527, 400] on div "Добавить отправителя" at bounding box center [556, 411] width 362 height 43
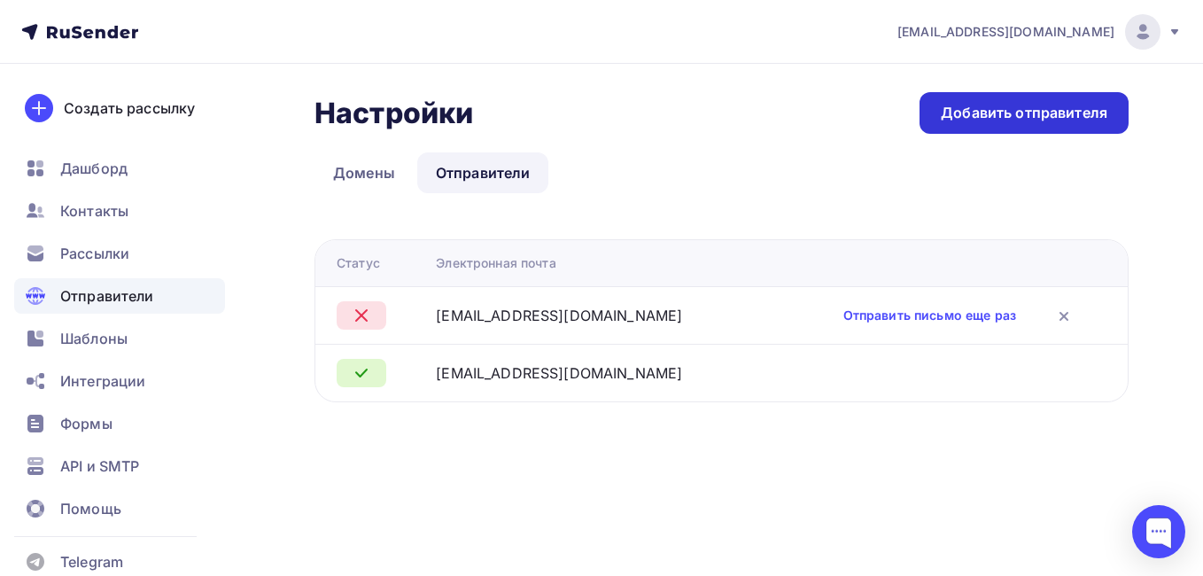
click at [986, 118] on div "Добавить отправителя" at bounding box center [1024, 113] width 167 height 20
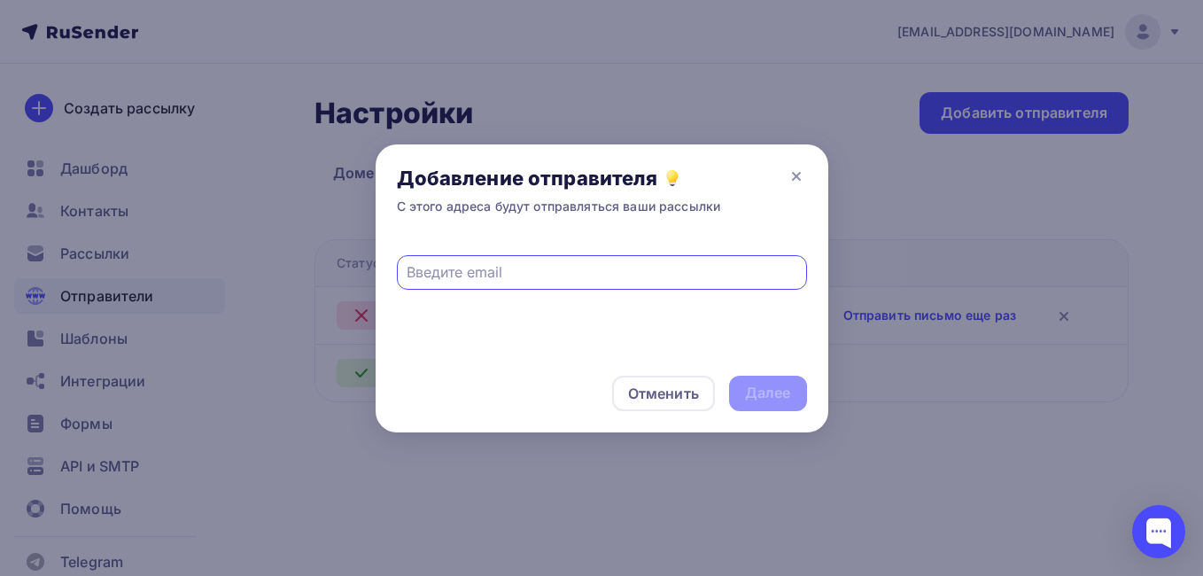
click at [551, 278] on input "text" at bounding box center [602, 271] width 390 height 21
click at [483, 269] on input "[EMAIL_ADDRESS][DOMAIN_NAME]" at bounding box center [602, 271] width 390 height 21
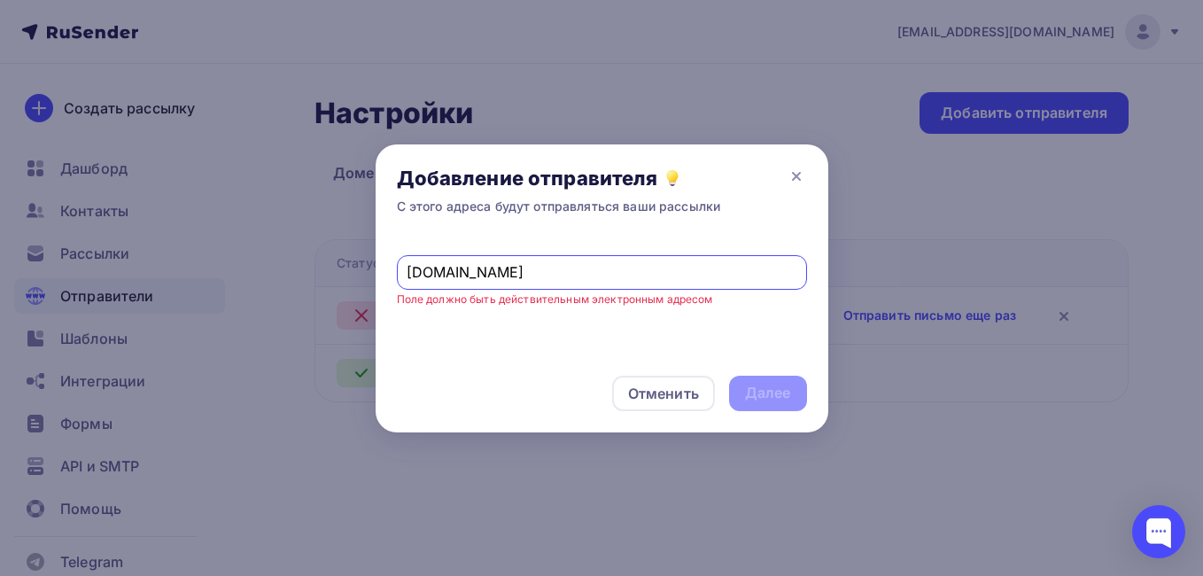
click at [631, 278] on input "marketingmoskeramastone.ru" at bounding box center [602, 271] width 390 height 21
type input "[EMAIL_ADDRESS][DOMAIN_NAME]"
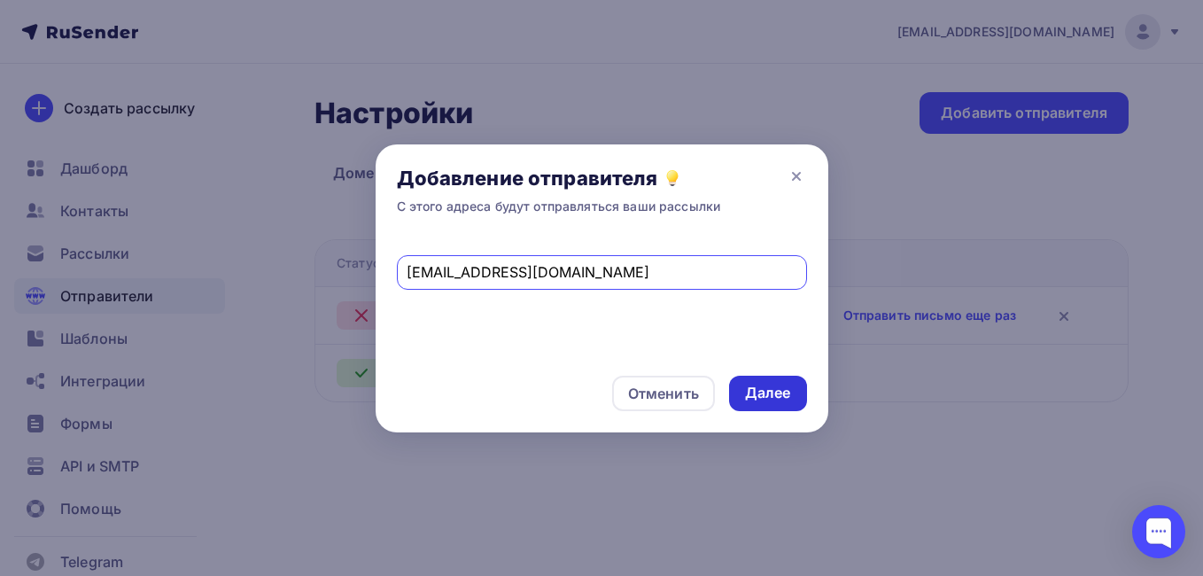
click at [760, 389] on div "Далее" at bounding box center [768, 393] width 46 height 20
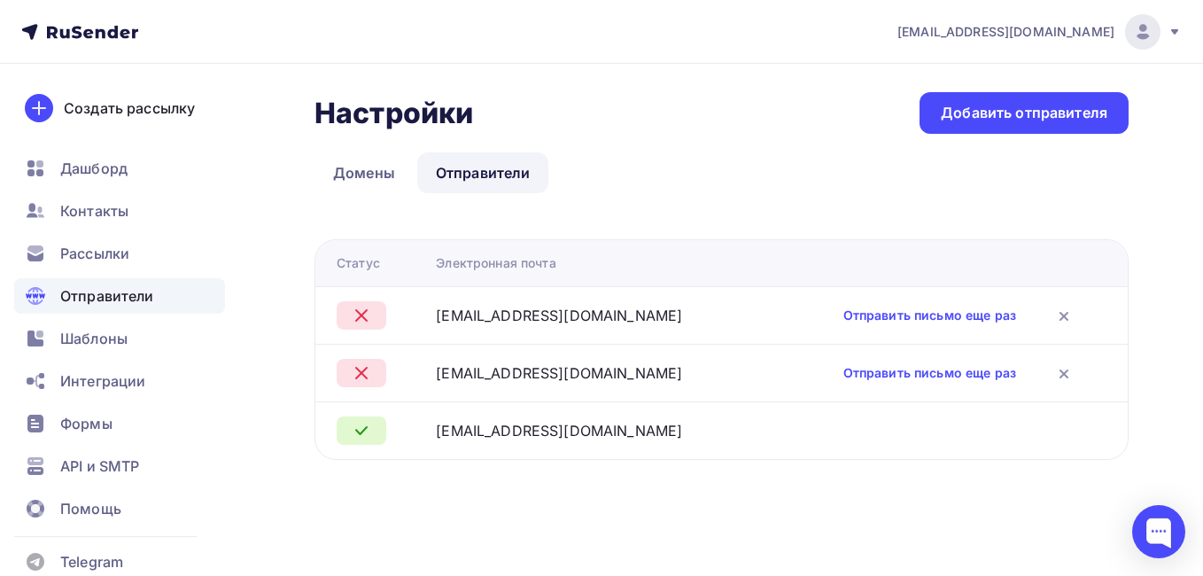
drag, startPoint x: 627, startPoint y: 296, endPoint x: 574, endPoint y: 245, distance: 73.9
click at [627, 295] on td "[EMAIL_ADDRESS][DOMAIN_NAME]" at bounding box center [598, 315] width 338 height 58
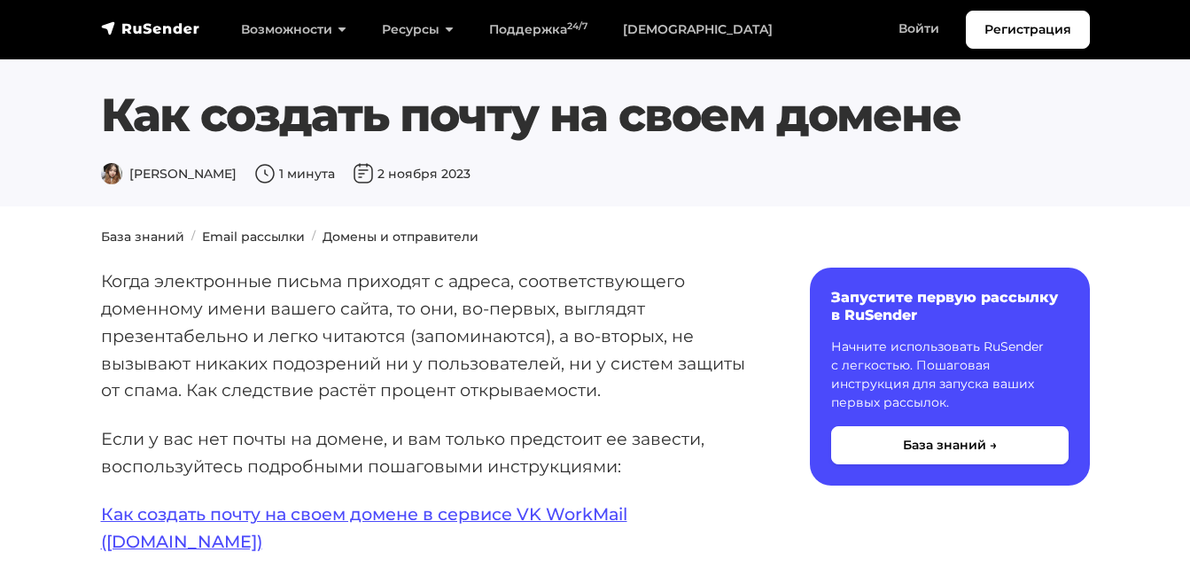
scroll to position [266, 0]
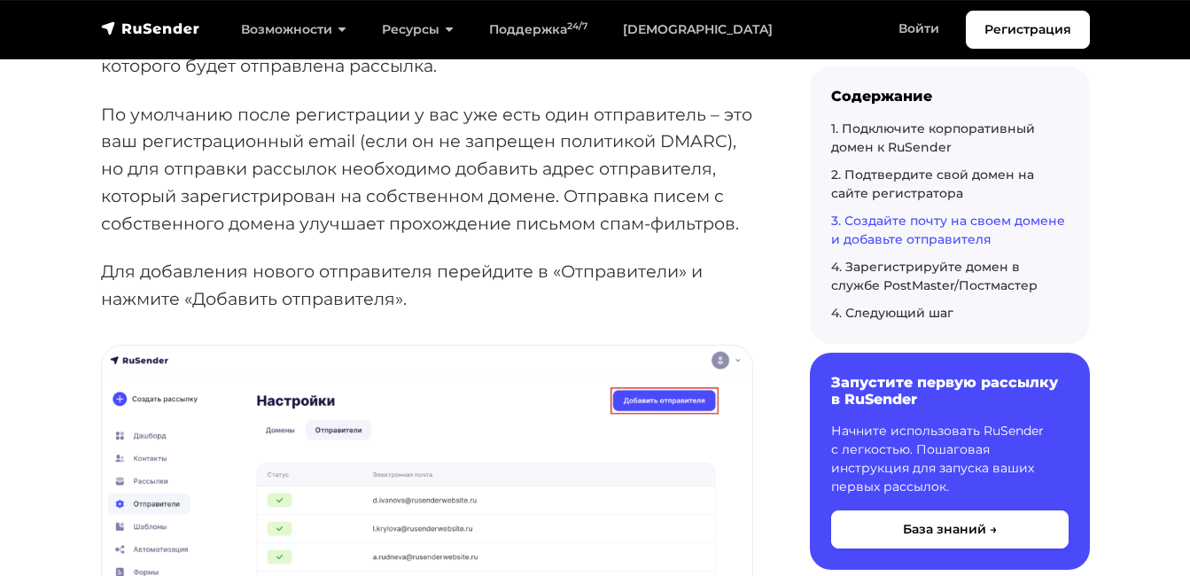
scroll to position [3987, 0]
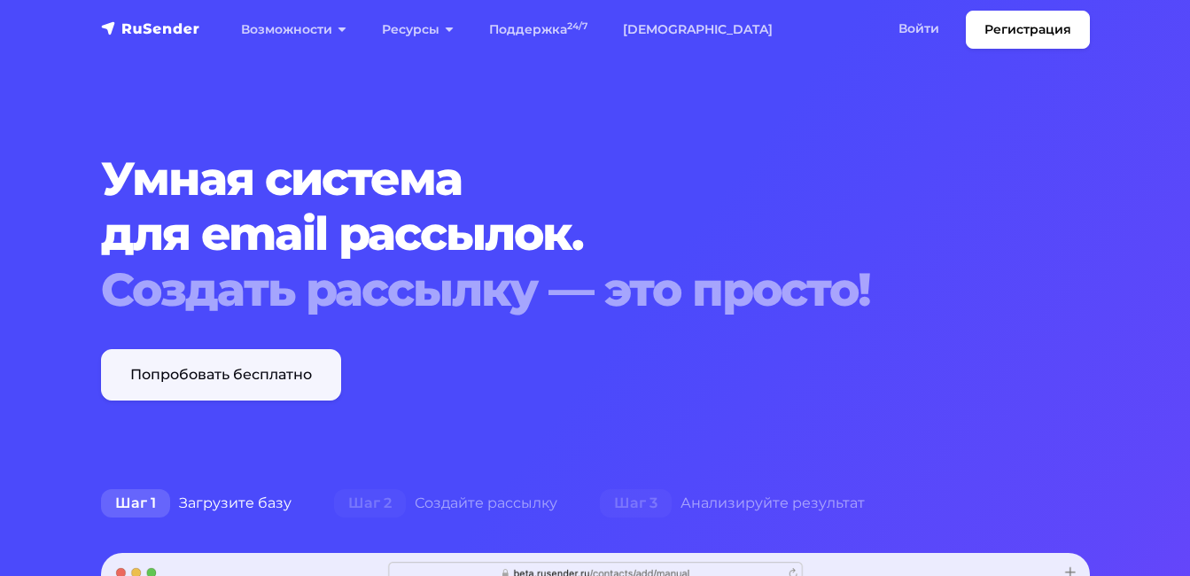
click at [251, 372] on link "Попробовать бесплатно" at bounding box center [221, 374] width 240 height 51
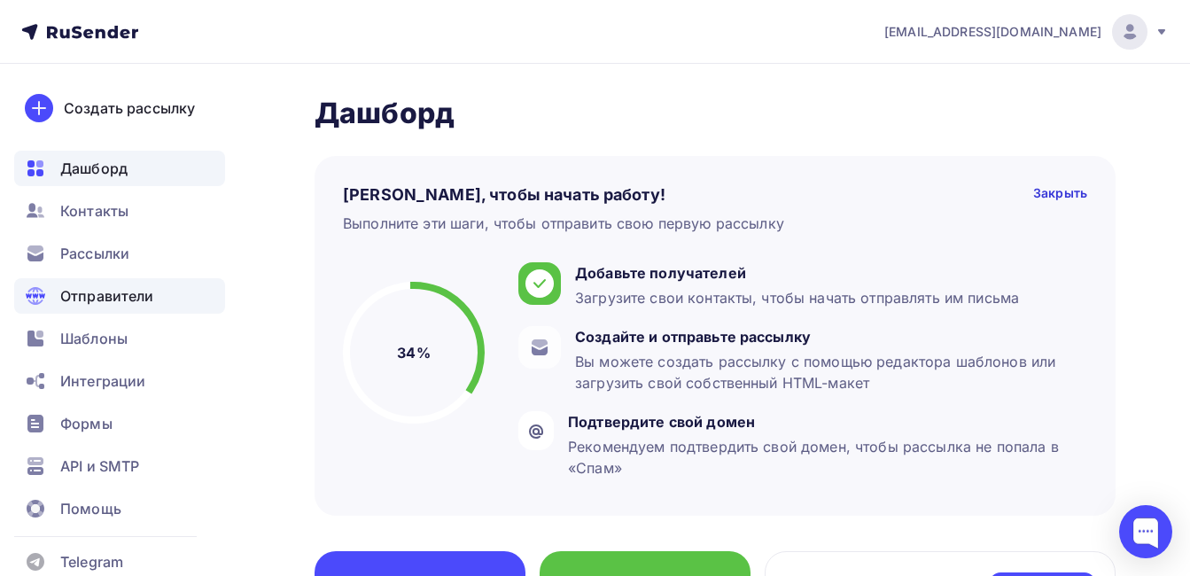
click at [127, 301] on span "Отправители" at bounding box center [107, 295] width 94 height 21
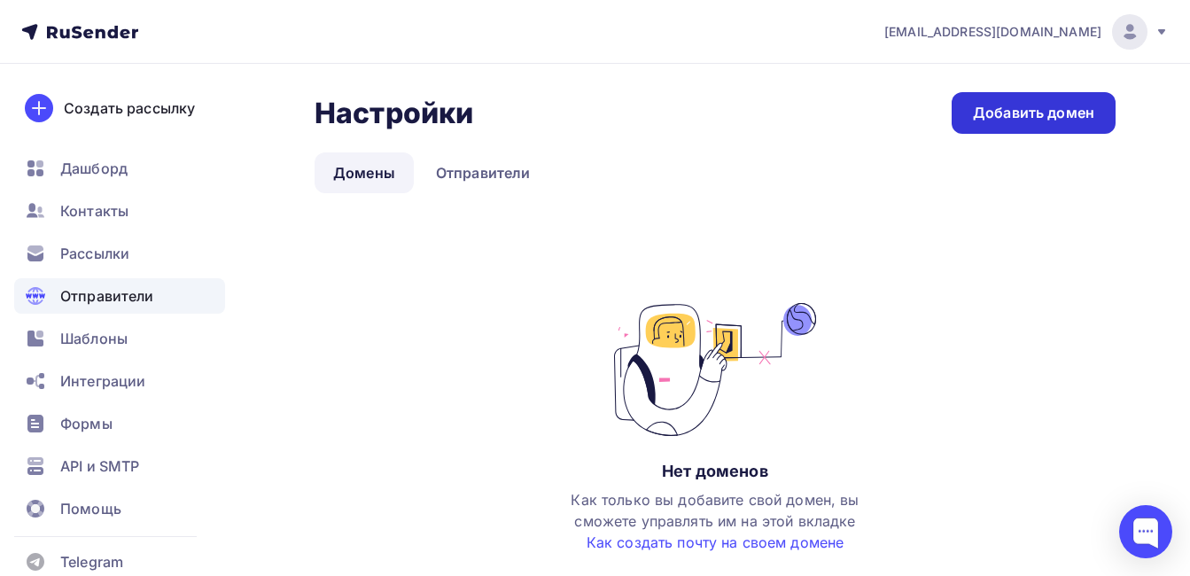
click at [1047, 105] on div "Добавить домен" at bounding box center [1033, 113] width 121 height 20
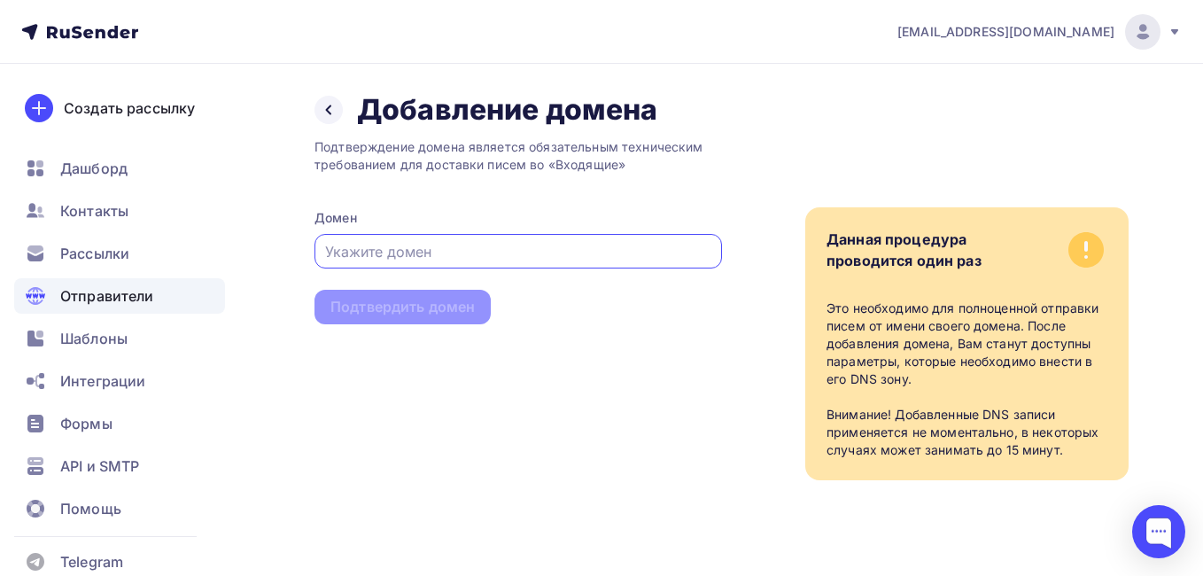
click at [454, 245] on input "text" at bounding box center [518, 251] width 387 height 21
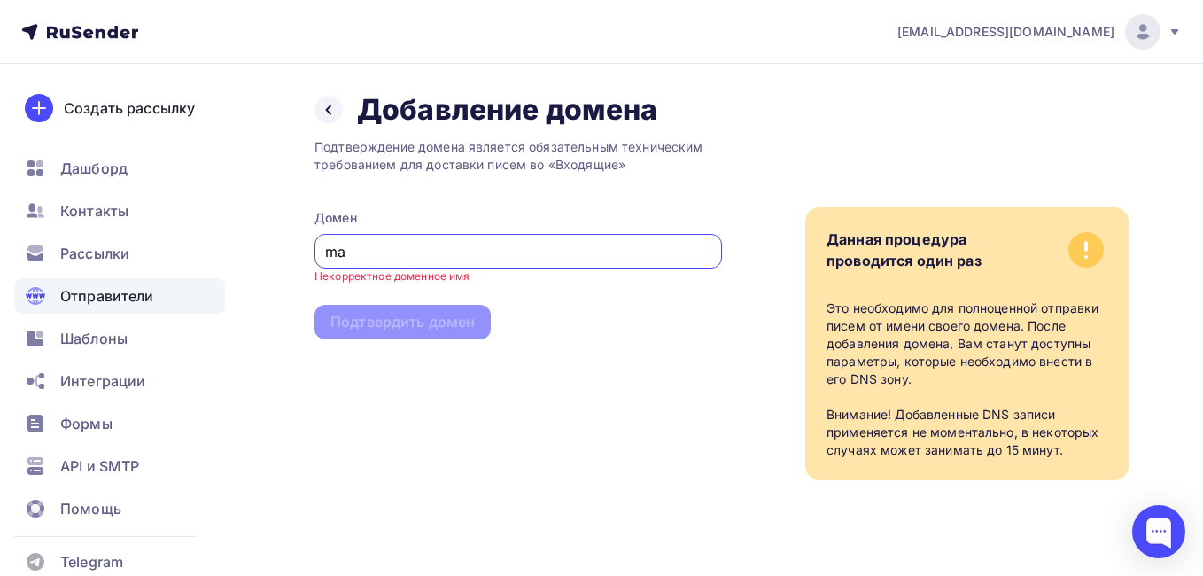
type input "m"
paste input "marketing@moskeramastone.ru"
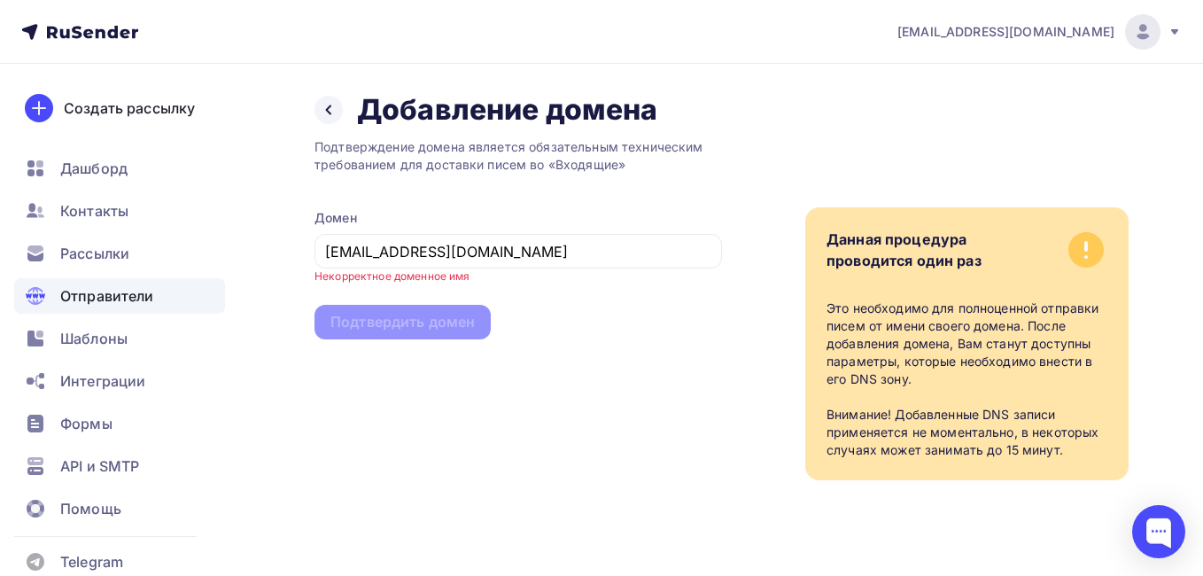
click at [483, 375] on div "Подтверждение домена является обязательным техническим требованием для доставки…" at bounding box center [519, 304] width 408 height 353
click at [569, 263] on div "marketing@moskeramastone.ru" at bounding box center [519, 251] width 408 height 35
click at [563, 354] on div "Подтверждение домена является обязательным техническим требованием для доставки…" at bounding box center [519, 304] width 408 height 353
click at [542, 460] on div "Подтверждение домена является обязательным техническим требованием для доставки…" at bounding box center [519, 304] width 408 height 353
click at [424, 338] on div "Подтверждение домена является обязательным техническим требованием для доставки…" at bounding box center [519, 304] width 408 height 353
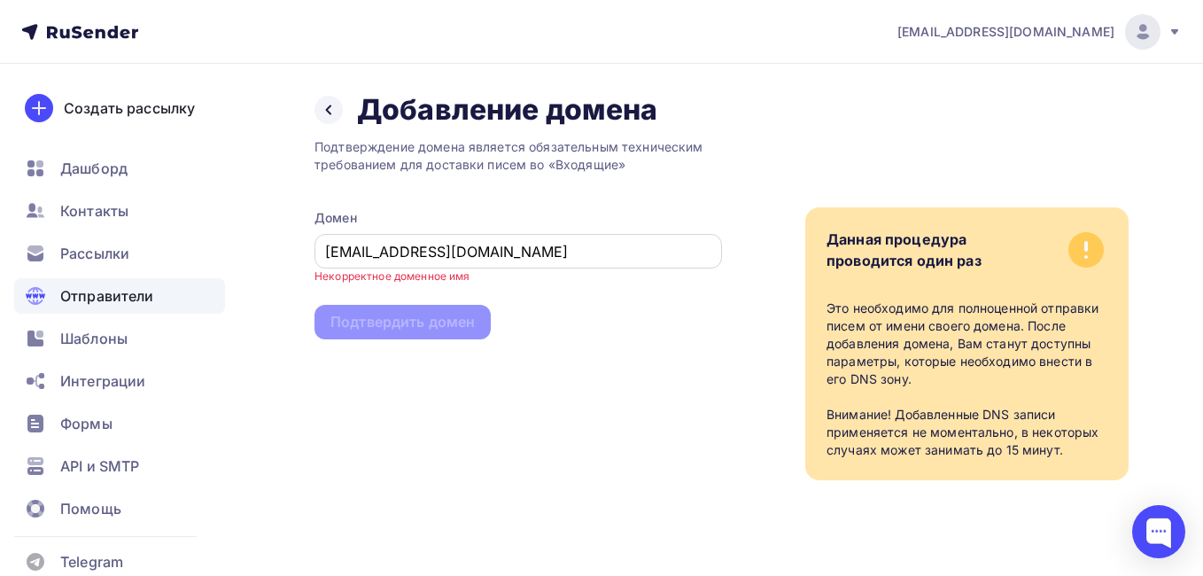
click at [386, 267] on div "[EMAIL_ADDRESS][DOMAIN_NAME]" at bounding box center [519, 251] width 408 height 35
click at [364, 250] on input "[EMAIL_ADDRESS][DOMAIN_NAME]" at bounding box center [518, 251] width 387 height 21
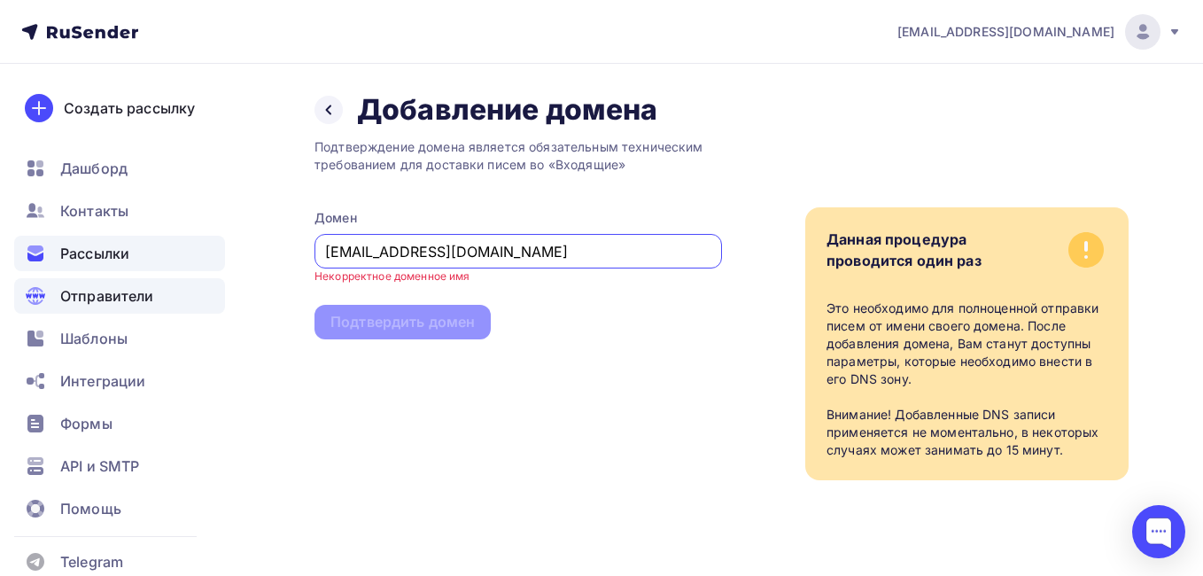
drag, startPoint x: 401, startPoint y: 248, endPoint x: 210, endPoint y: 268, distance: 192.4
click at [210, 268] on div "marketing@moskeramastone.ru Аккаунт Тарифы Выйти Создать рассылку Дашборд Конта…" at bounding box center [601, 275] width 1203 height 551
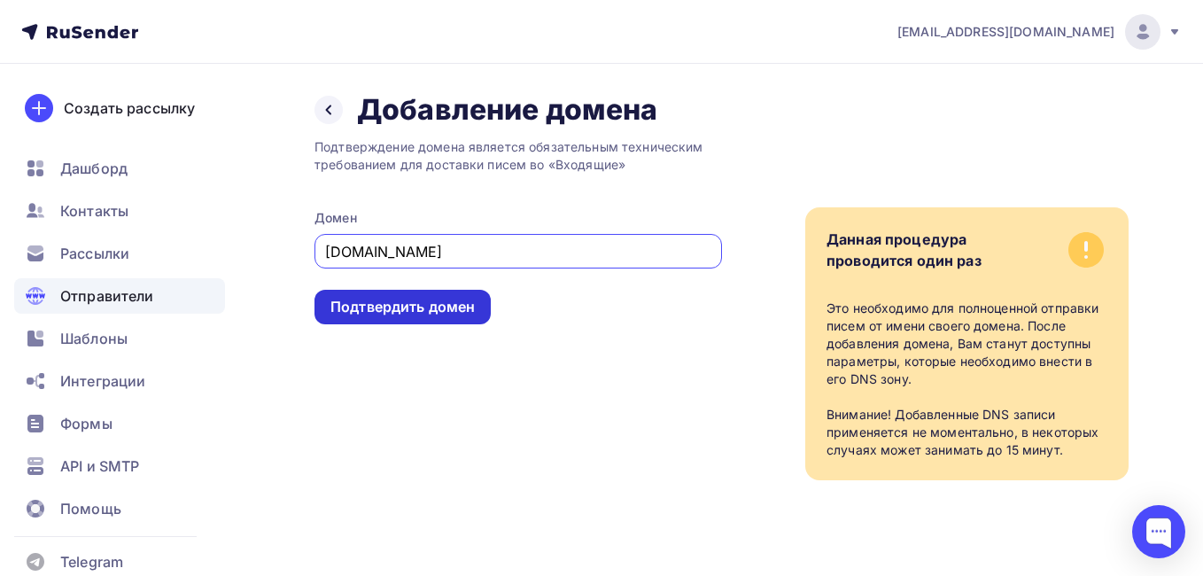
type input "moskeramastone.ru"
click at [413, 318] on div "Подтвердить домен" at bounding box center [403, 307] width 176 height 35
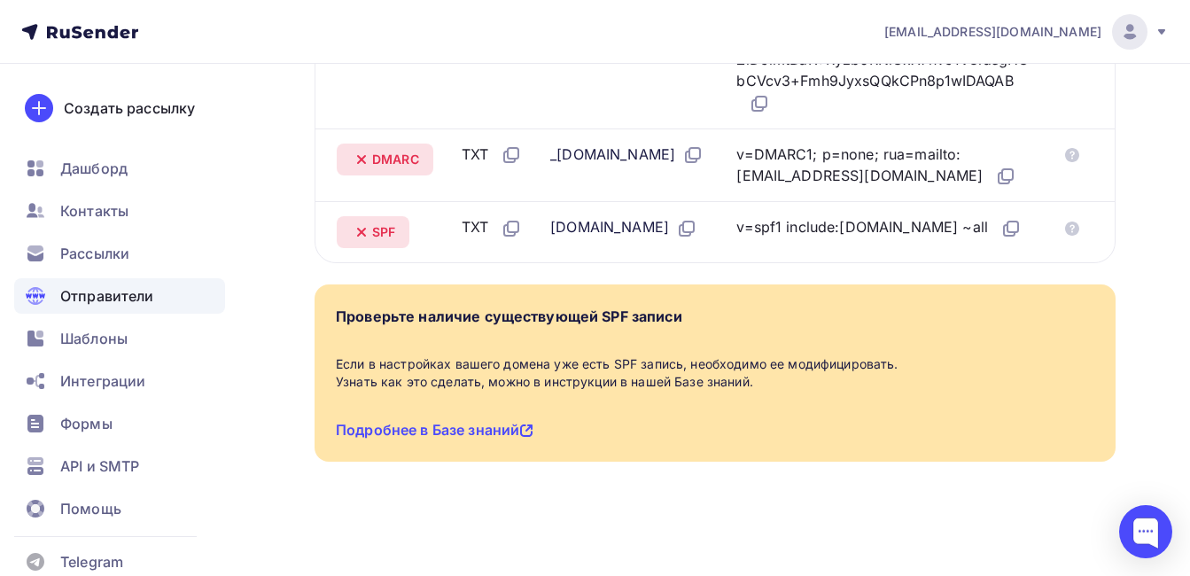
scroll to position [815, 0]
click at [363, 231] on icon at bounding box center [361, 232] width 7 height 7
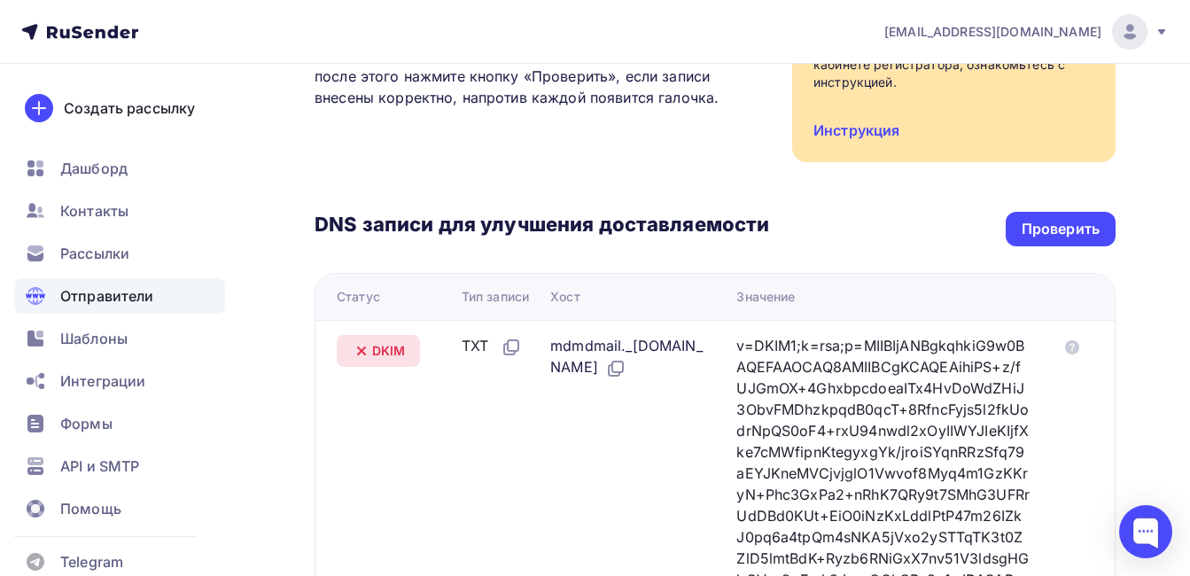
scroll to position [284, 0]
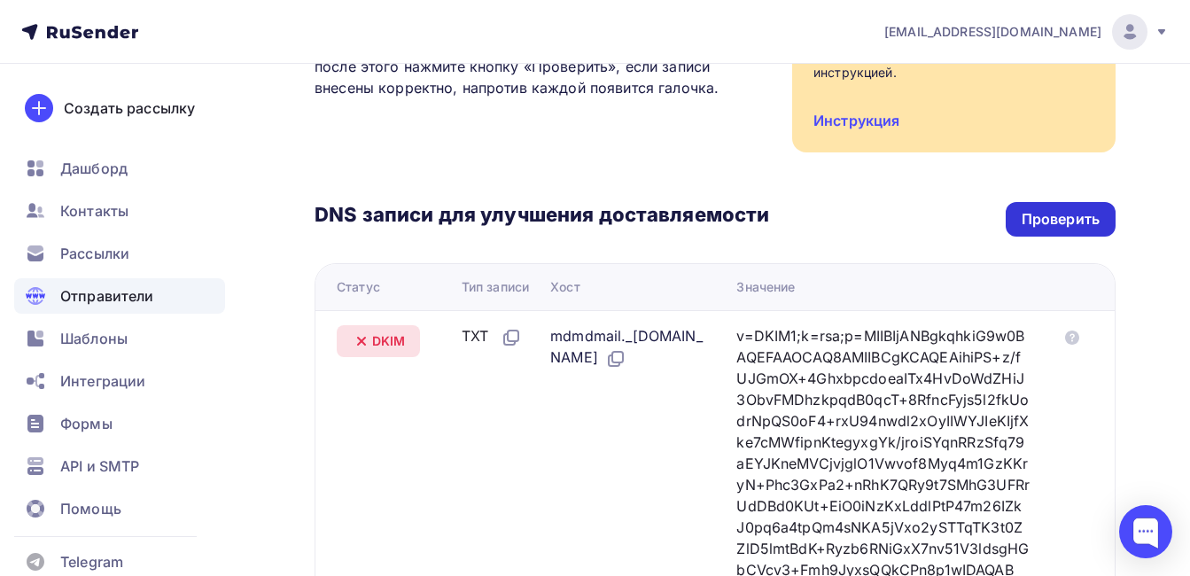
click at [1078, 221] on div "Проверить" at bounding box center [1061, 219] width 78 height 20
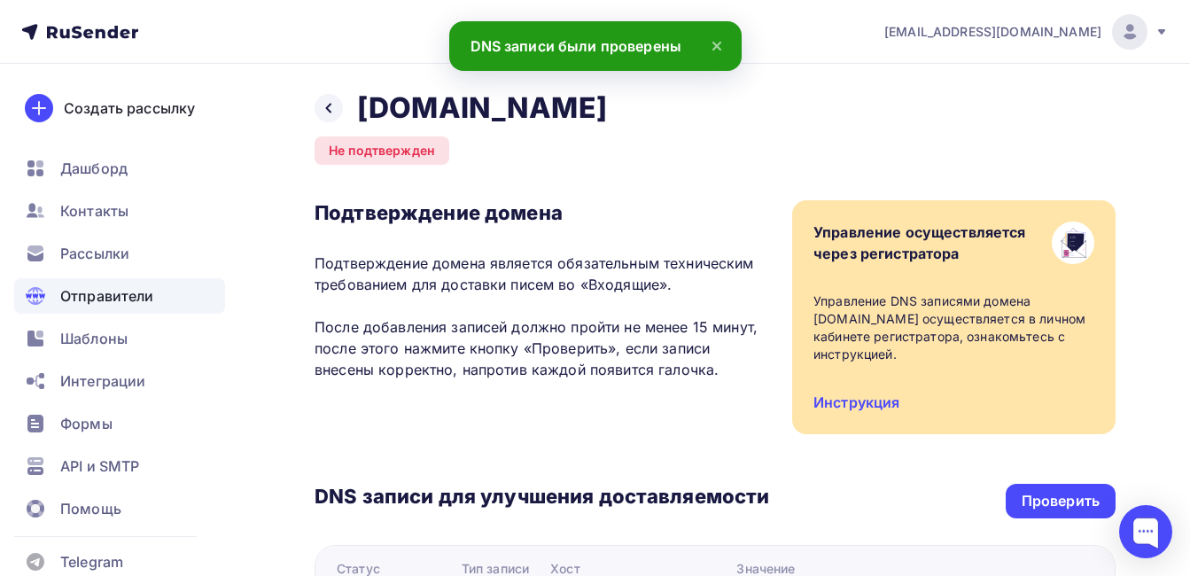
scroll to position [0, 0]
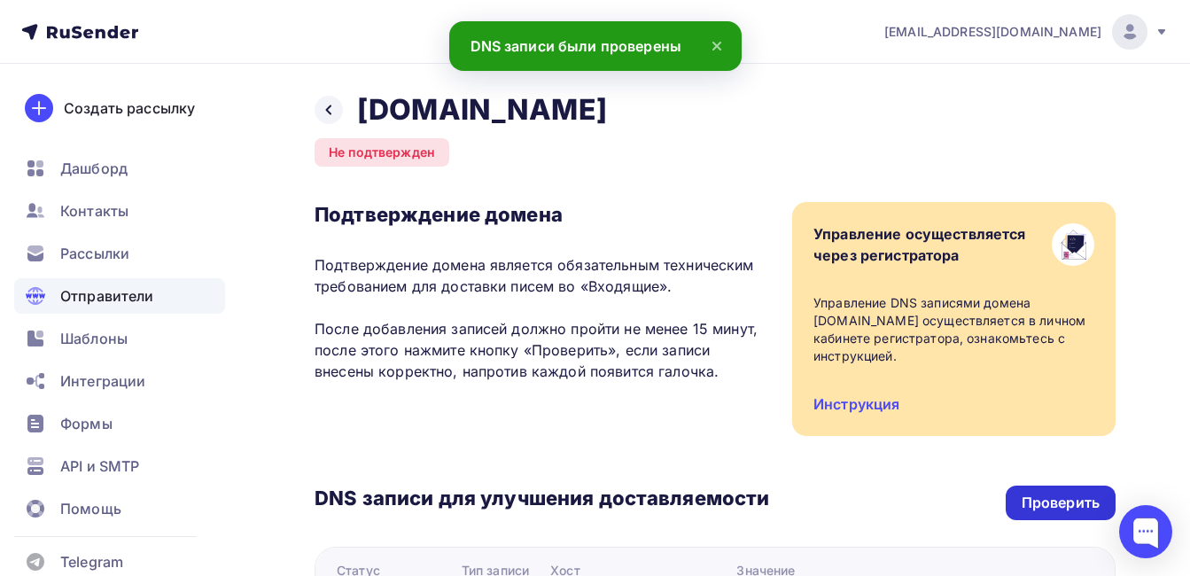
click at [1029, 502] on div "Проверить" at bounding box center [1061, 503] width 78 height 20
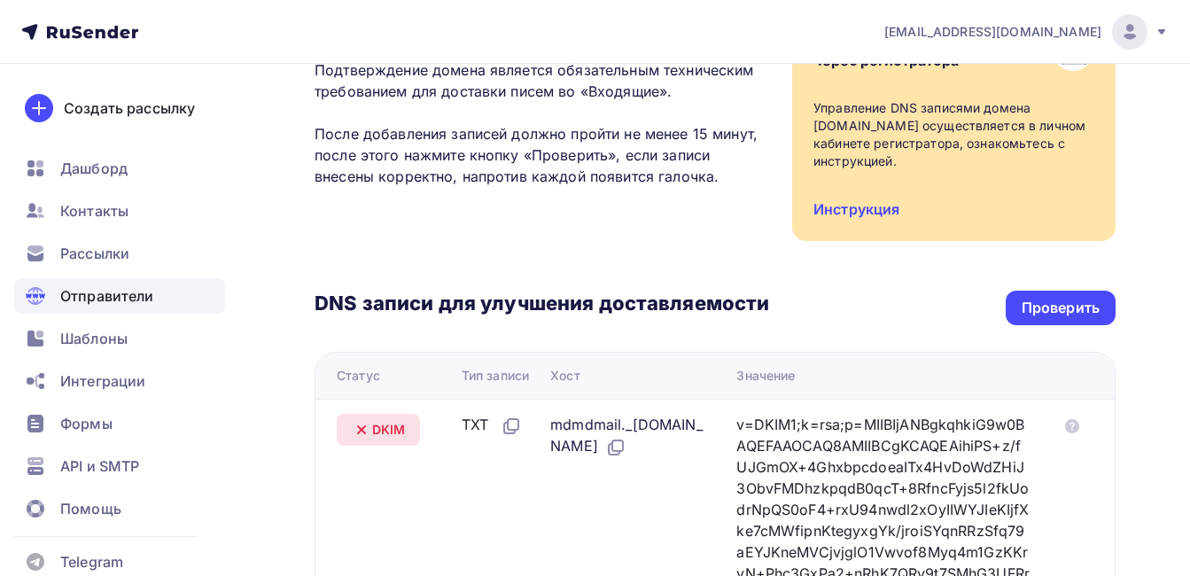
scroll to position [354, 0]
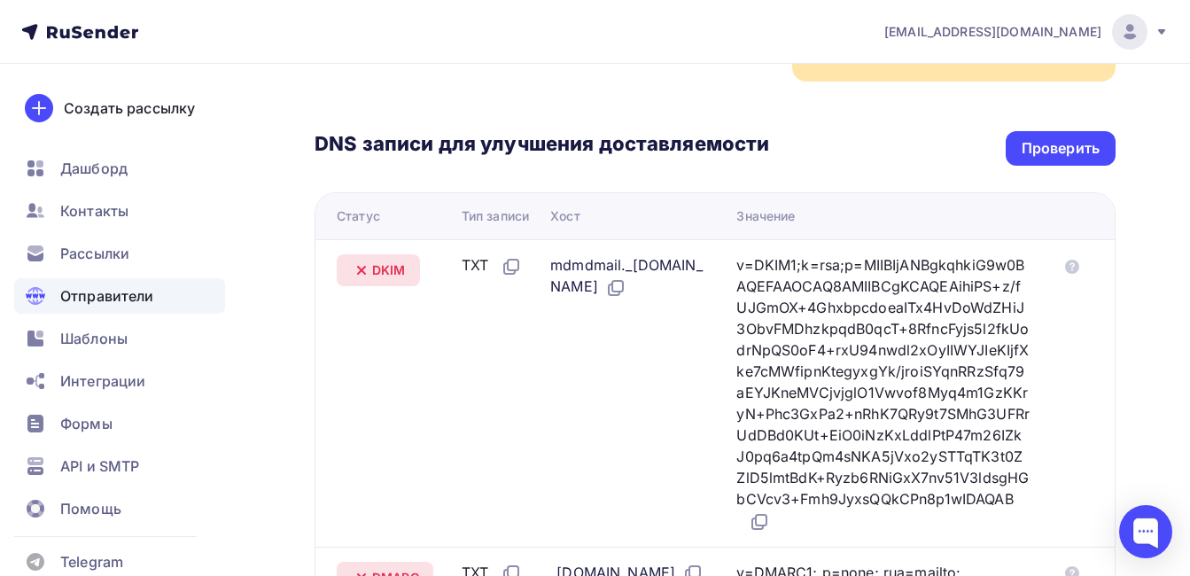
click at [634, 272] on div "mdmdmail._domainkey.moskeramastone.ru" at bounding box center [629, 276] width 158 height 44
drag, startPoint x: 595, startPoint y: 263, endPoint x: 572, endPoint y: 260, distance: 23.2
click at [572, 260] on div "mdmdmail._domainkey.moskeramastone.ru" at bounding box center [629, 276] width 158 height 44
drag, startPoint x: 572, startPoint y: 260, endPoint x: 641, endPoint y: 262, distance: 68.2
click at [640, 262] on div "mdmdmail._domainkey.moskeramastone.ru" at bounding box center [629, 276] width 158 height 44
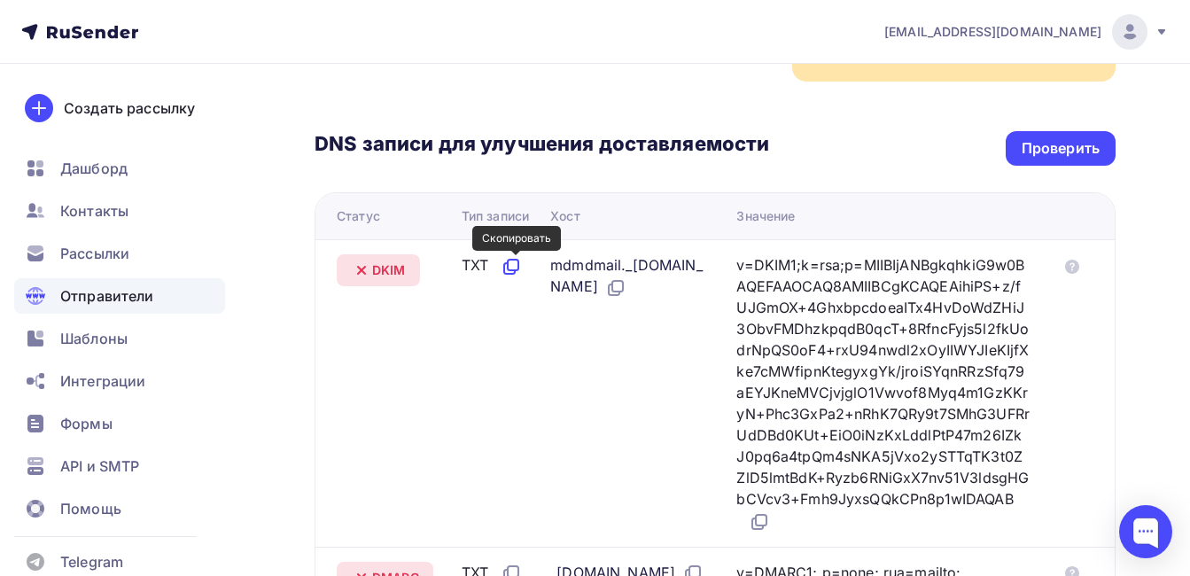
drag, startPoint x: 710, startPoint y: 267, endPoint x: 507, endPoint y: 266, distance: 202.9
click at [507, 266] on tr "DKIM TXT mdmdmail._domainkey.moskeramastone.ru v=DKIM1;k=rsa;p=MIIBIjANBgkqhkiG…" at bounding box center [714, 392] width 799 height 307
click at [753, 124] on div "DNS записи для улучшения доставляемости Проверить Статус Тип записи Хост Значен…" at bounding box center [715, 382] width 801 height 600
click at [476, 264] on div "TXT" at bounding box center [492, 265] width 60 height 23
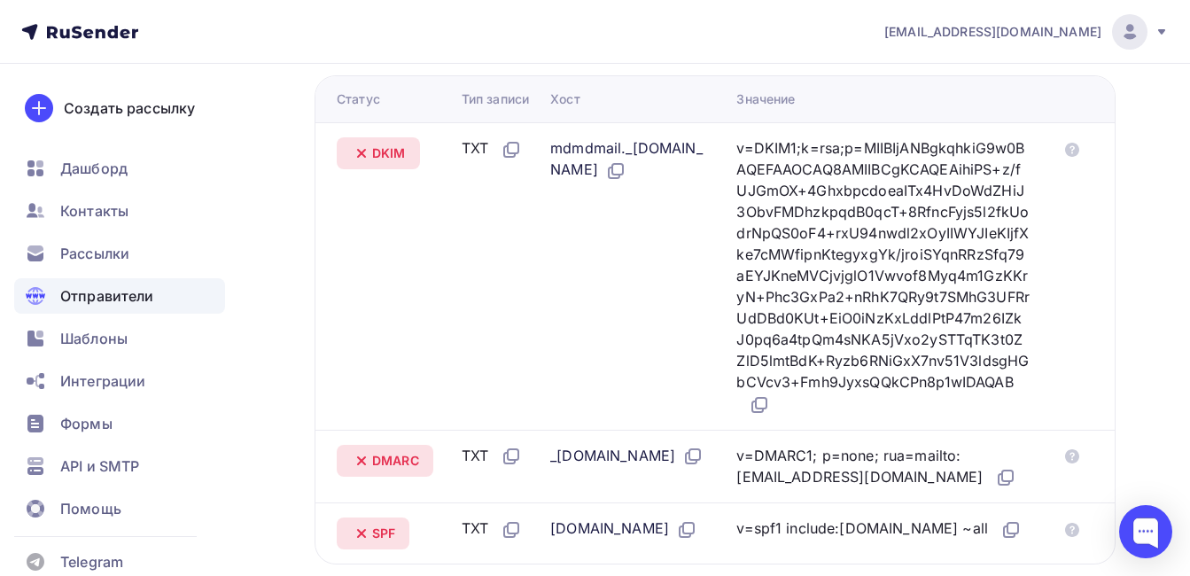
scroll to position [532, 0]
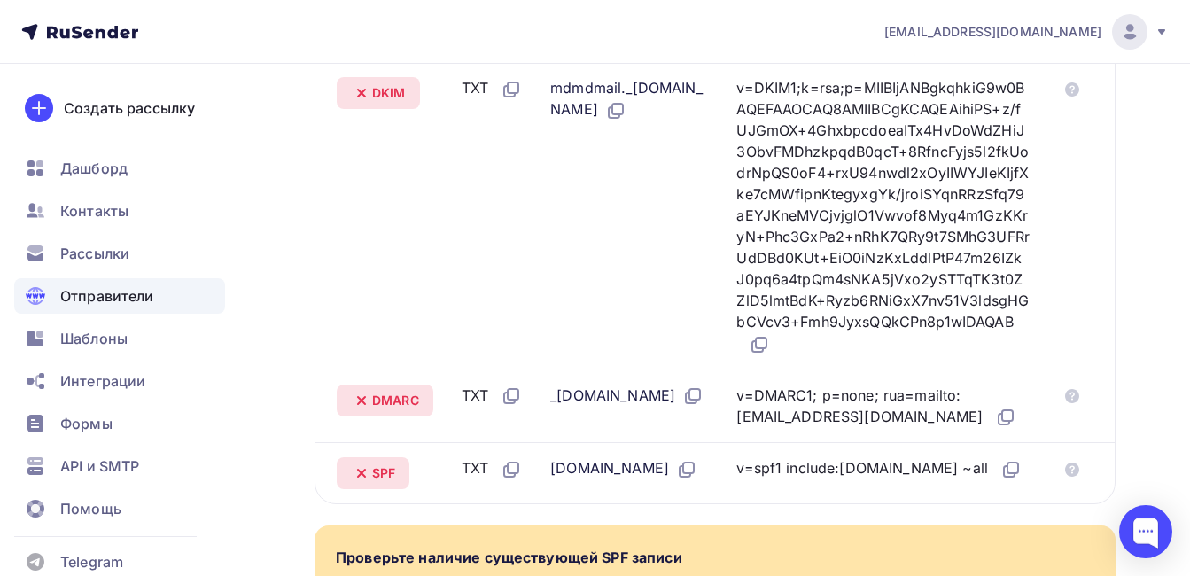
click at [875, 328] on div "v=DKIM1;k=rsa;p=MIIBIjANBgkqhkiG9w0BAQEFAAOCAQ8AMIIBCgKCAQEAihiPS+z/fUJGmOX+4Gh…" at bounding box center [882, 216] width 293 height 278
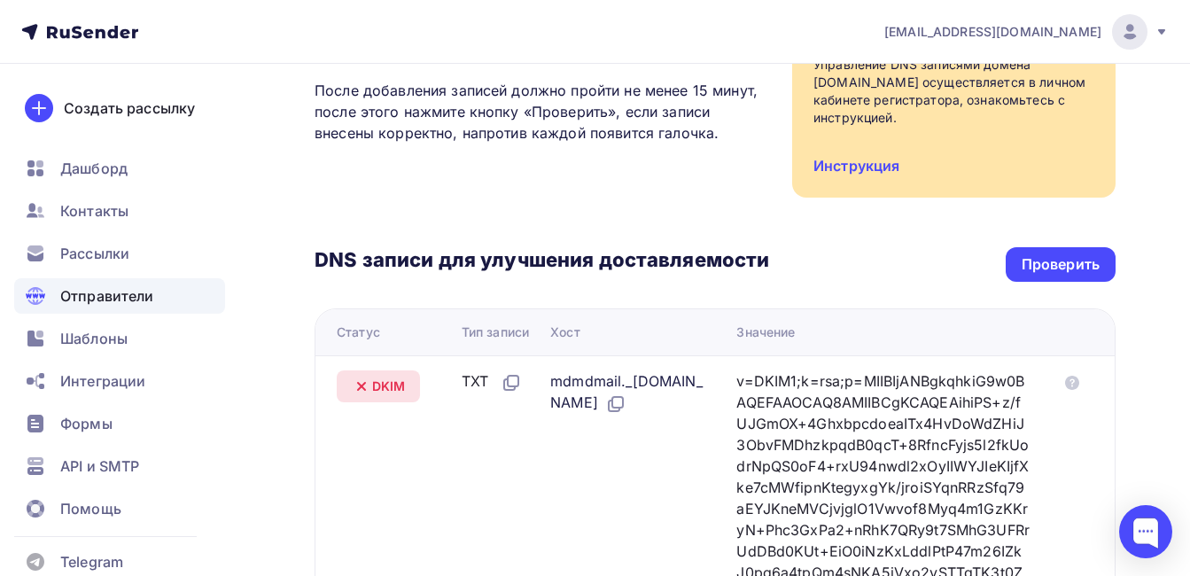
scroll to position [266, 0]
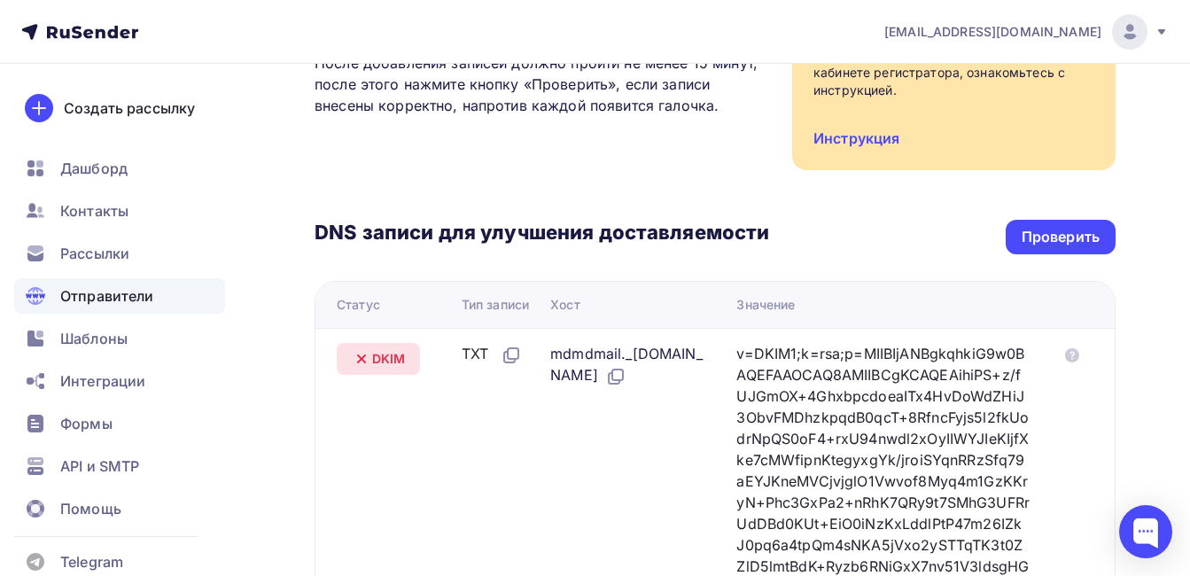
click at [357, 358] on icon at bounding box center [361, 358] width 21 height 21
click at [486, 337] on td "TXT" at bounding box center [499, 481] width 89 height 307
click at [509, 356] on icon at bounding box center [511, 355] width 21 height 21
click at [471, 352] on div "TXT" at bounding box center [492, 354] width 60 height 23
click at [636, 348] on div "mdmdmail._domainkey.moskeramastone.ru" at bounding box center [629, 365] width 158 height 44
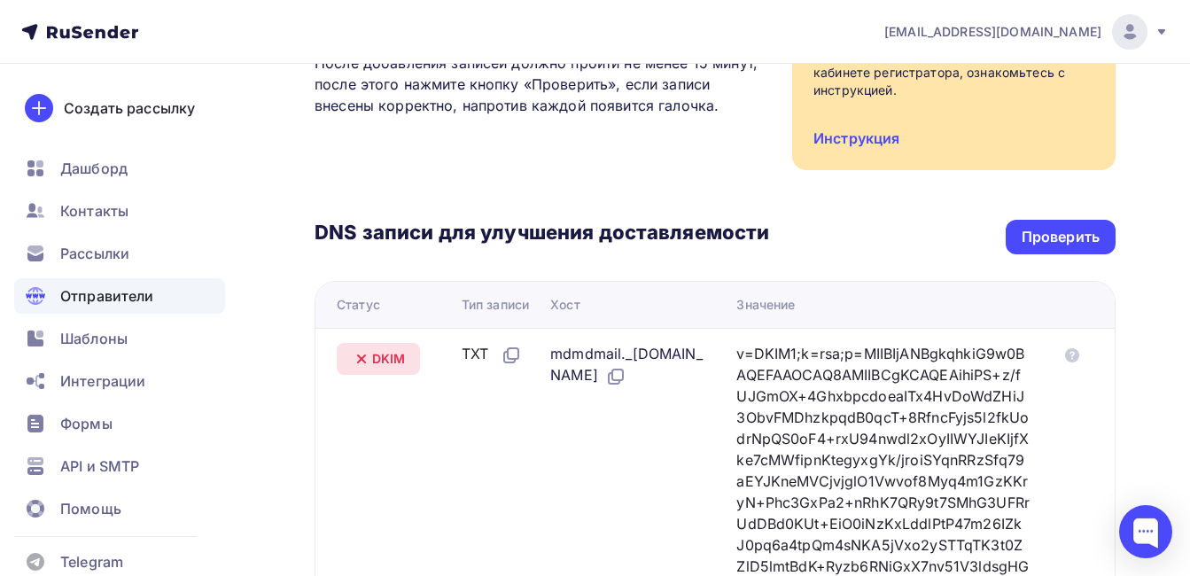
click at [836, 396] on div "v=DKIM1;k=rsa;p=MIIBIjANBgkqhkiG9w0BAQEFAAOCAQ8AMIIBCgKCAQEAihiPS+z/fUJGmOX+4Gh…" at bounding box center [882, 482] width 293 height 278
click at [999, 377] on div "v=DKIM1;k=rsa;p=MIIBIjANBgkqhkiG9w0BAQEFAAOCAQ8AMIIBCgKCAQEAihiPS+z/fUJGmOX+4Gh…" at bounding box center [882, 482] width 293 height 278
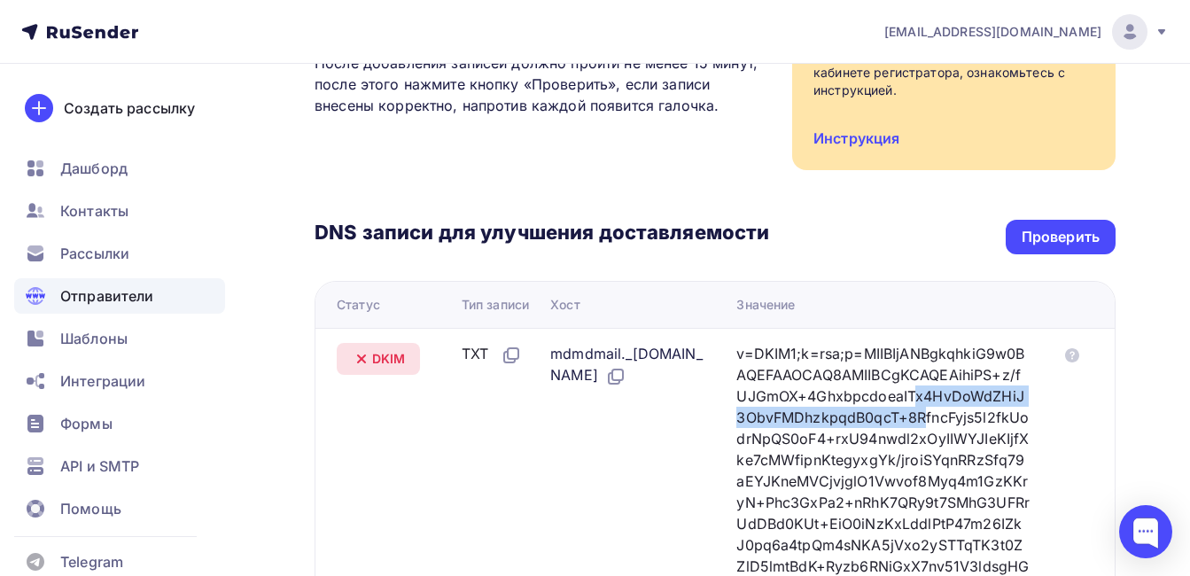
drag, startPoint x: 898, startPoint y: 407, endPoint x: 857, endPoint y: 404, distance: 41.7
click at [857, 404] on div "v=DKIM1;k=rsa;p=MIIBIjANBgkqhkiG9w0BAQEFAAOCAQ8AMIIBCgKCAQEAihiPS+z/fUJGmOX+4Gh…" at bounding box center [882, 482] width 293 height 278
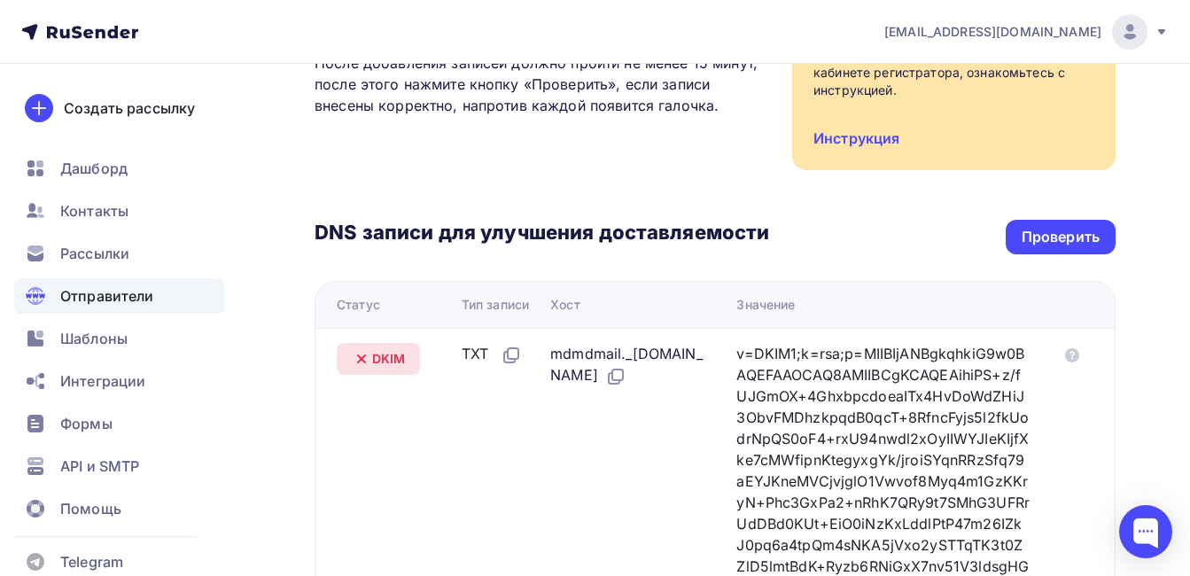
click at [377, 346] on div "DKIM" at bounding box center [378, 359] width 83 height 32
drag, startPoint x: 485, startPoint y: 354, endPoint x: 464, endPoint y: 356, distance: 20.5
click at [464, 356] on div "TXT" at bounding box center [492, 354] width 60 height 23
drag, startPoint x: 464, startPoint y: 356, endPoint x: 494, endPoint y: 380, distance: 37.8
click at [494, 380] on td "TXT" at bounding box center [499, 481] width 89 height 307
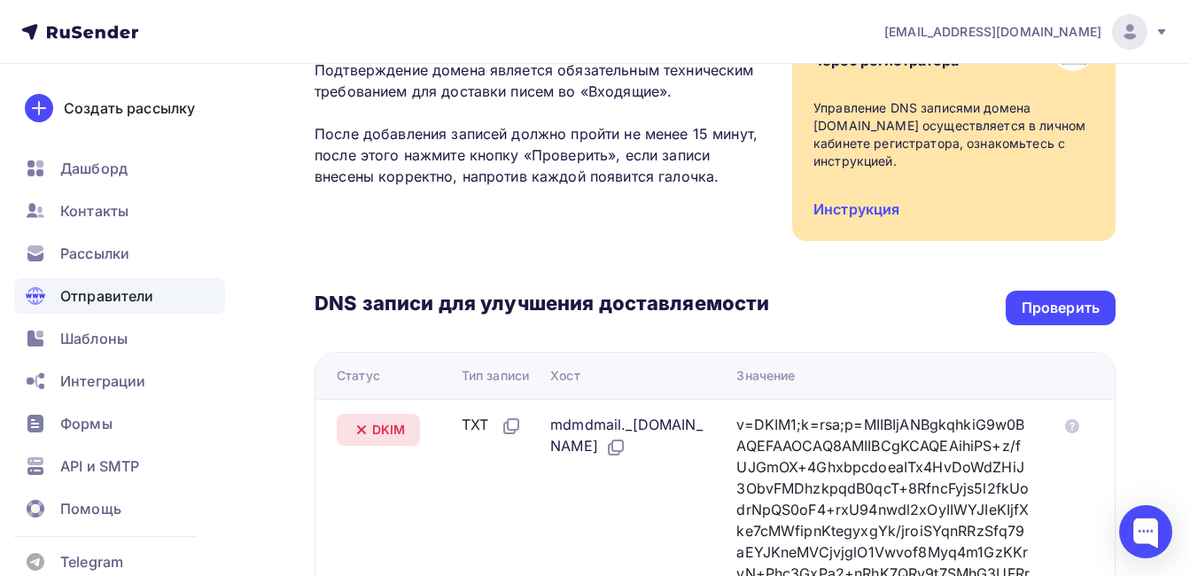
scroll to position [0, 0]
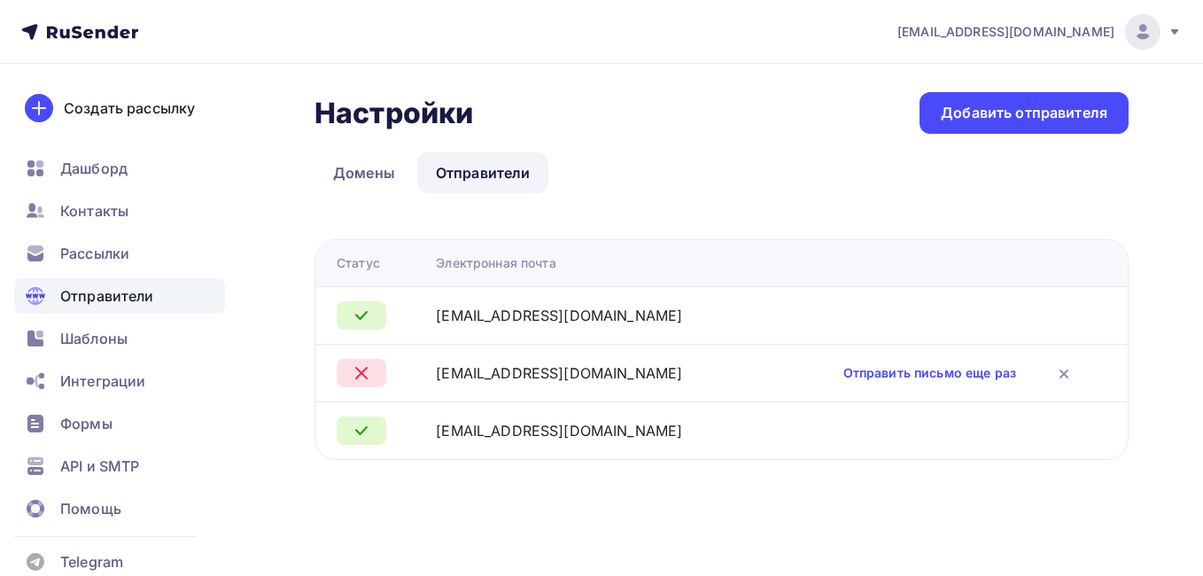
click at [644, 323] on div "[EMAIL_ADDRESS][DOMAIN_NAME]" at bounding box center [559, 315] width 246 height 21
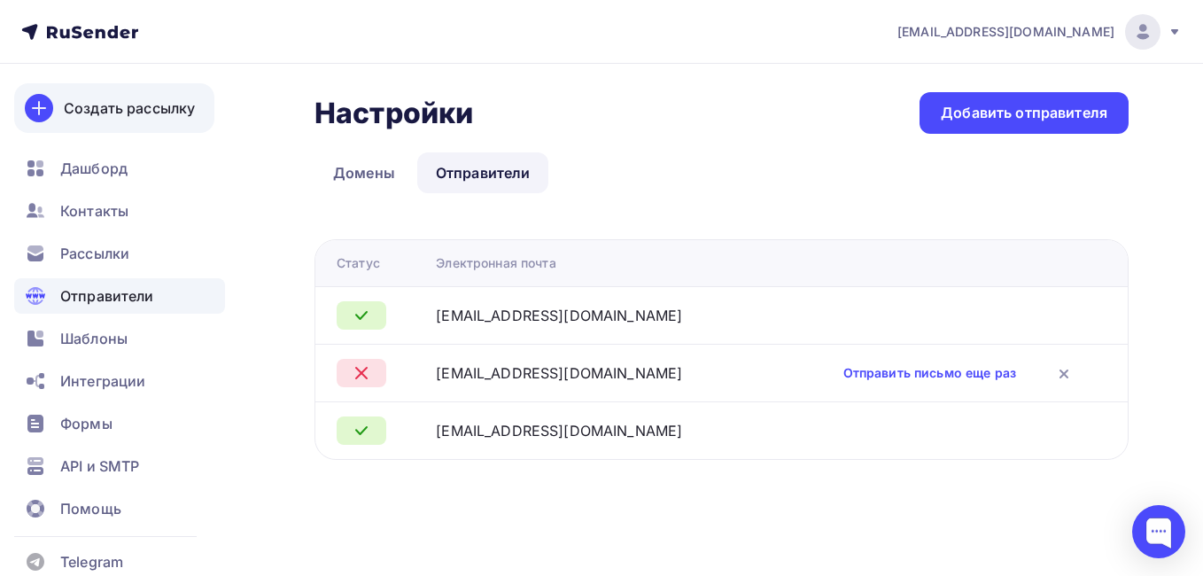
click at [117, 115] on div "Создать рассылку" at bounding box center [129, 107] width 131 height 21
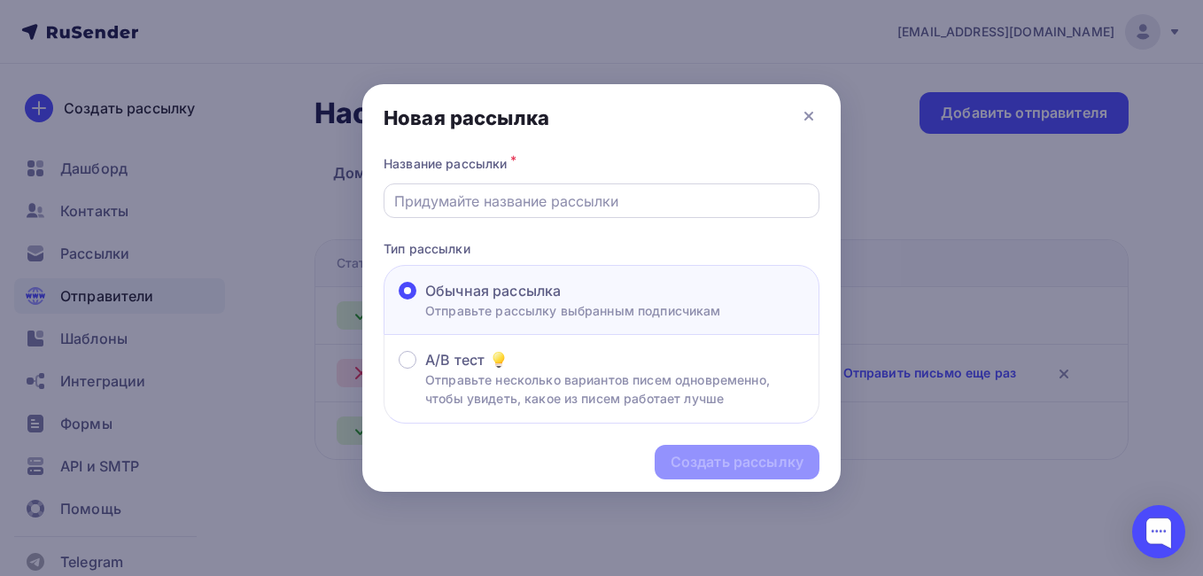
click at [584, 208] on input "text" at bounding box center [602, 200] width 416 height 21
type input "Камнекольный станок Bugnatice AUT 180/60"
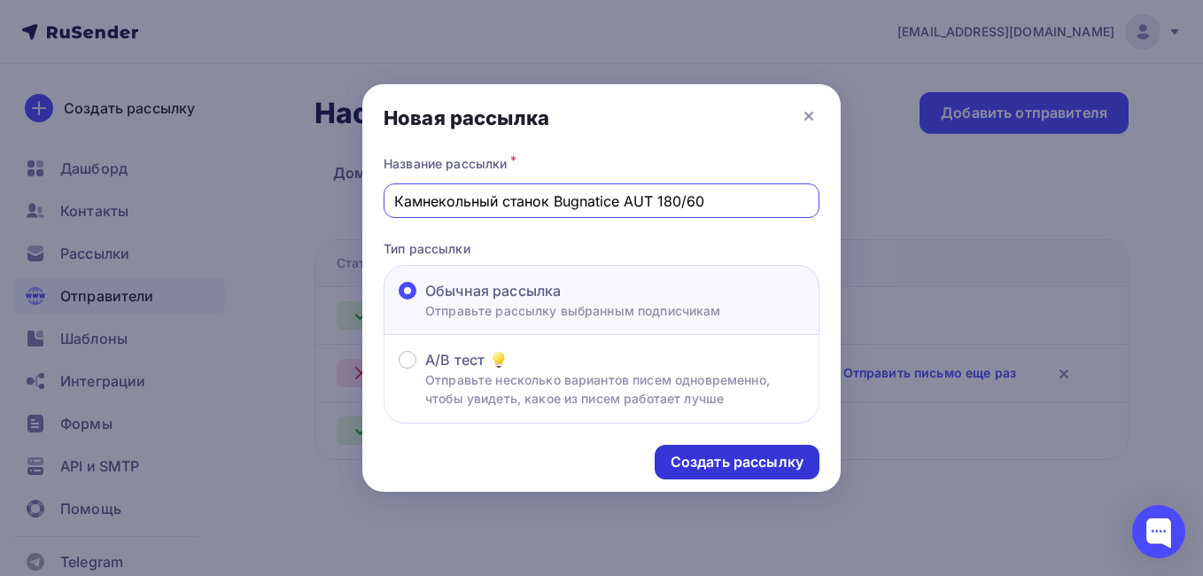
click at [719, 459] on div "Создать рассылку" at bounding box center [737, 462] width 133 height 20
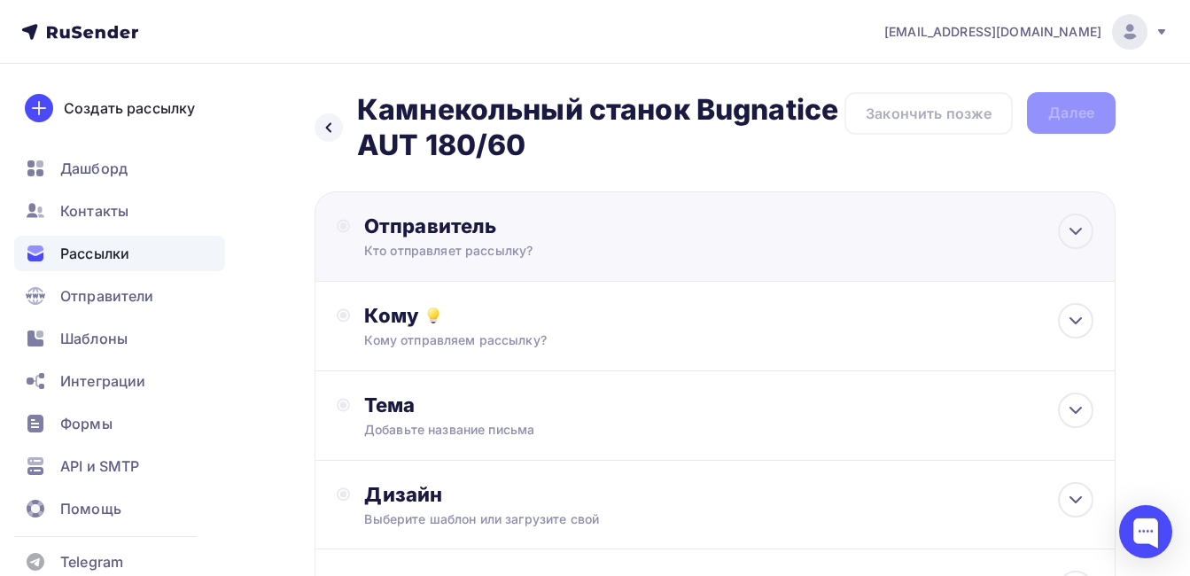
click at [569, 252] on div "Кто отправляет рассылку?" at bounding box center [537, 251] width 346 height 18
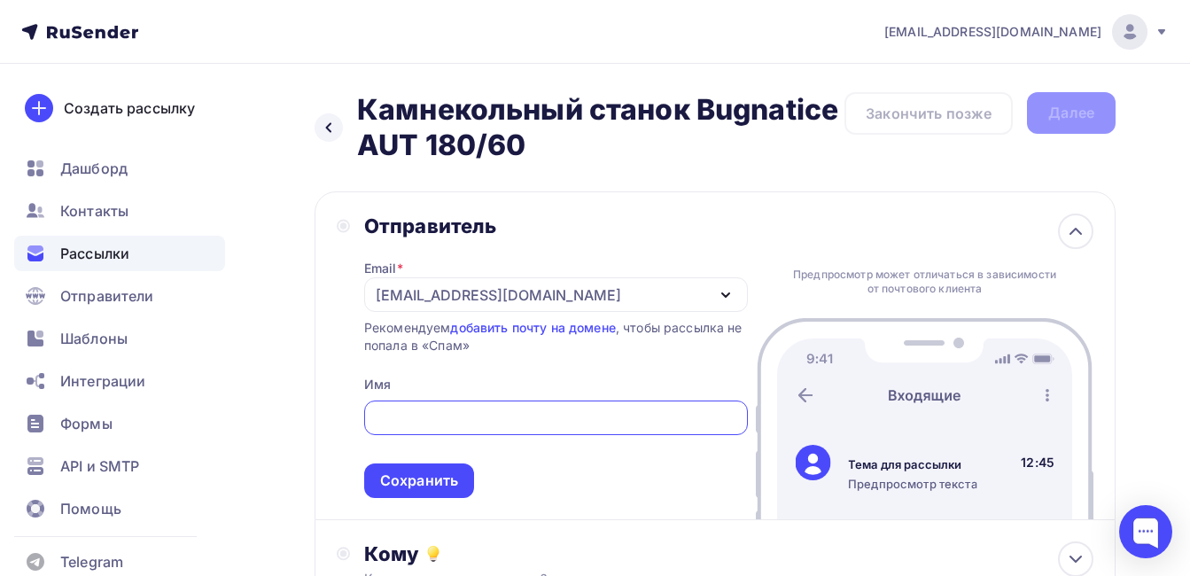
click at [631, 292] on div "[EMAIL_ADDRESS][DOMAIN_NAME]" at bounding box center [556, 294] width 384 height 35
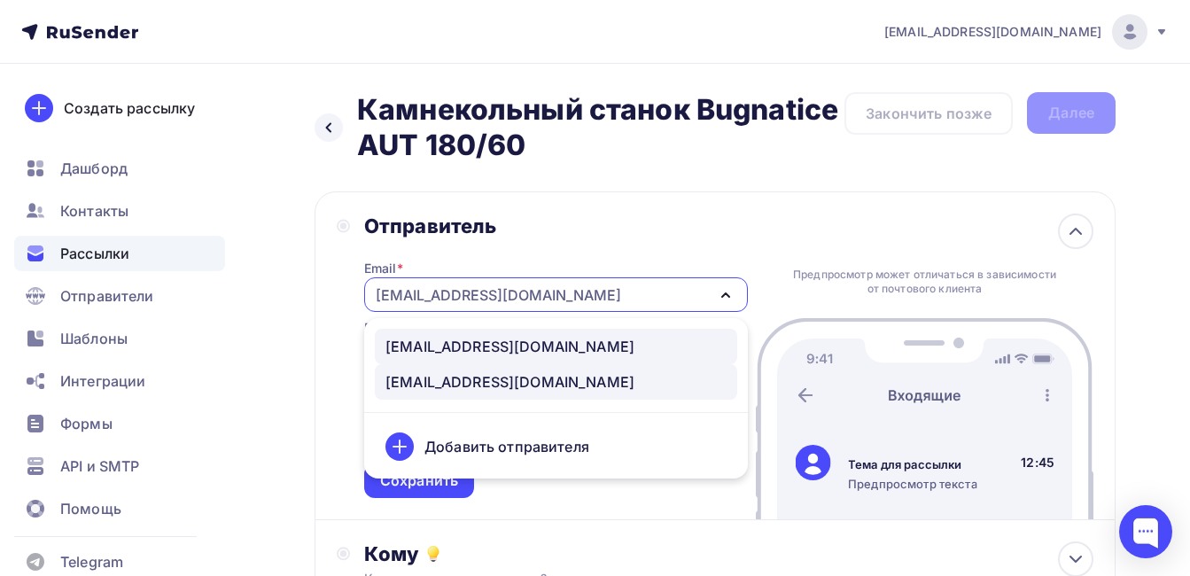
click at [627, 351] on div "[EMAIL_ADDRESS][DOMAIN_NAME]" at bounding box center [509, 346] width 249 height 21
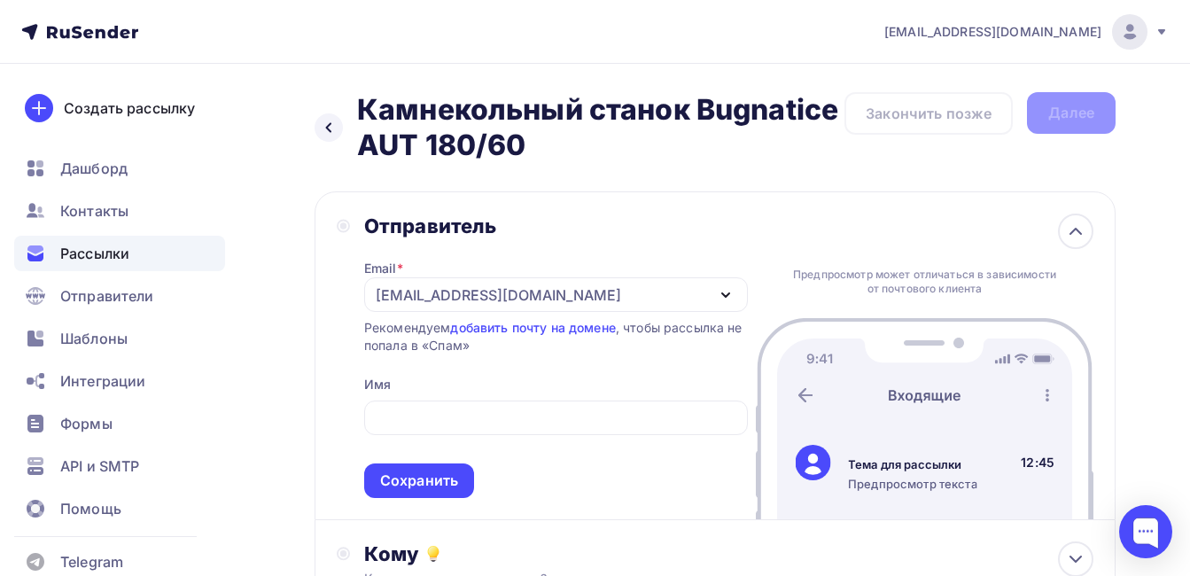
click at [700, 197] on div "Отправитель Email * [EMAIL_ADDRESS][DOMAIN_NAME] [EMAIL_ADDRESS][DOMAIN_NAME] […" at bounding box center [715, 355] width 801 height 329
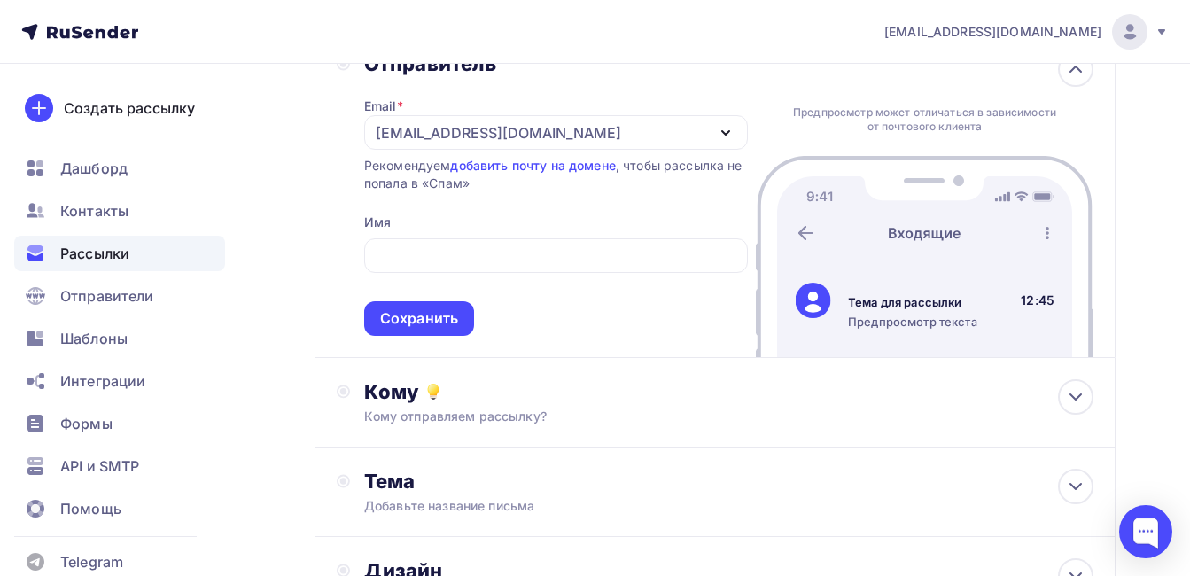
scroll to position [177, 0]
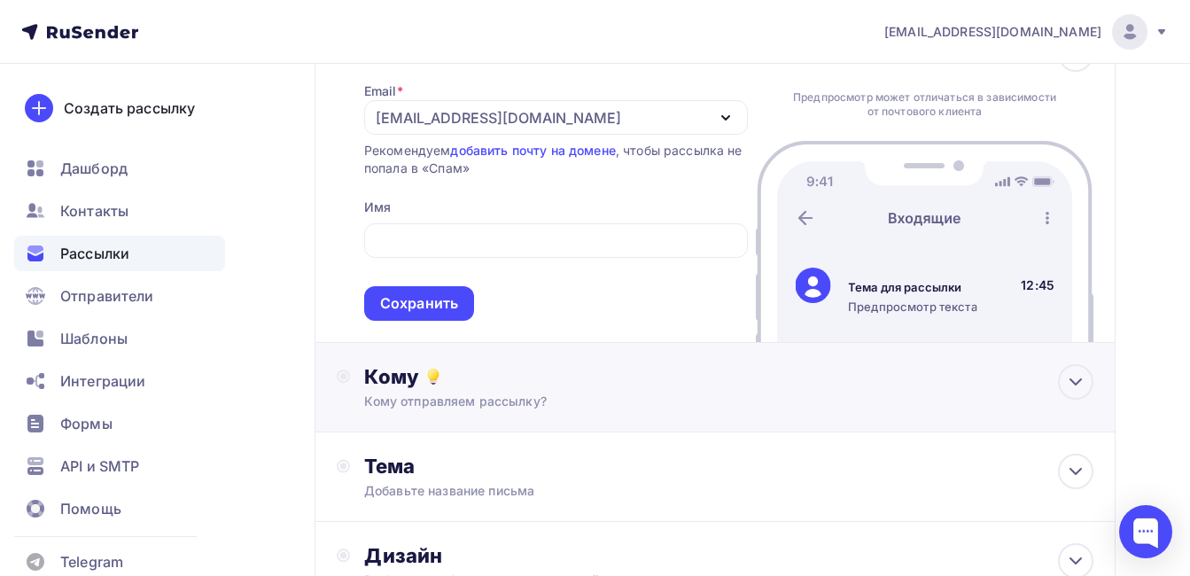
click at [473, 405] on div "Кому отправляем рассылку?" at bounding box center [692, 402] width 656 height 18
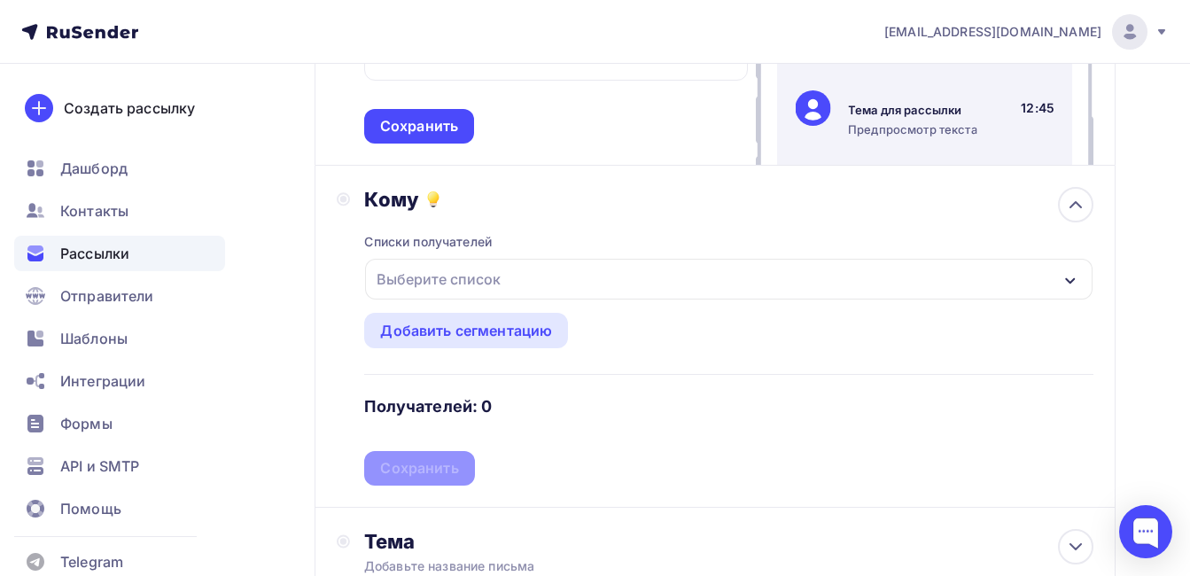
click at [501, 281] on div "Выберите список" at bounding box center [438, 279] width 138 height 32
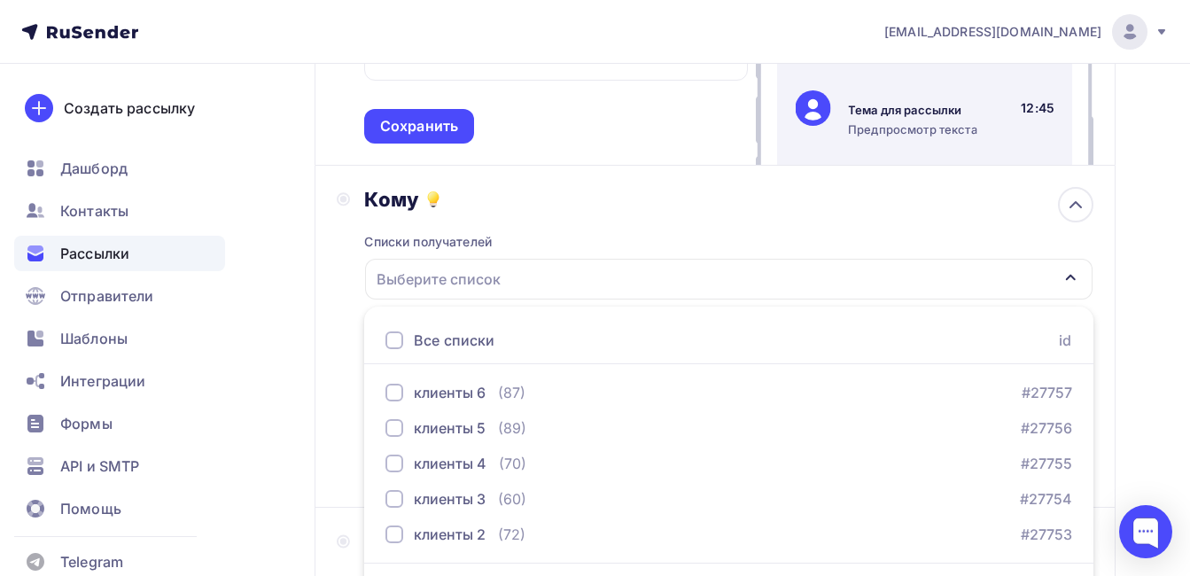
scroll to position [406, 0]
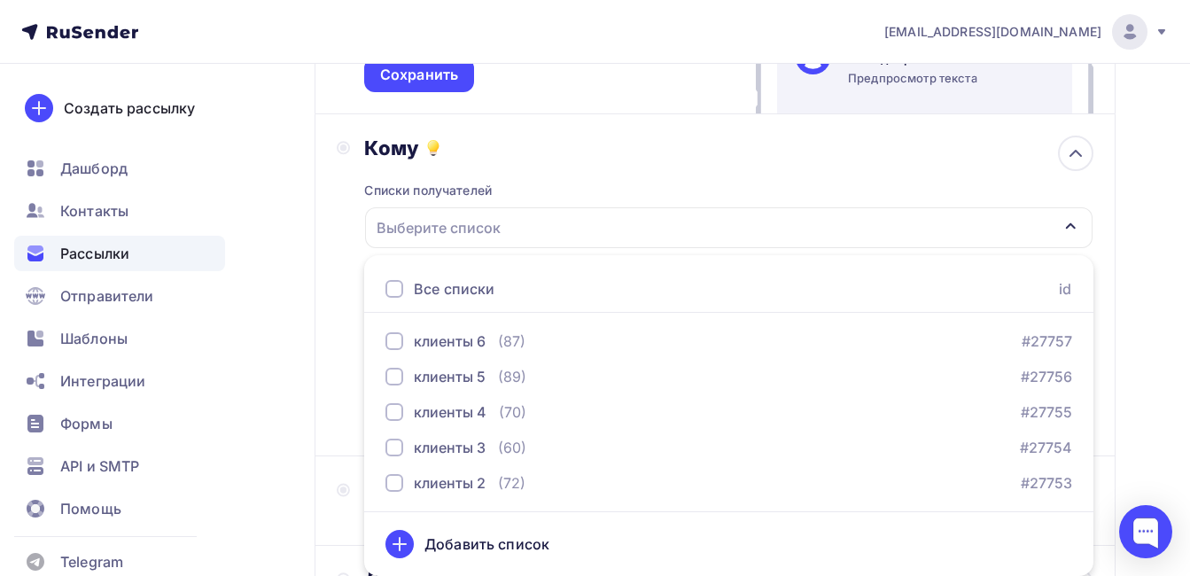
click at [404, 291] on div "Все списки" at bounding box center [439, 288] width 109 height 21
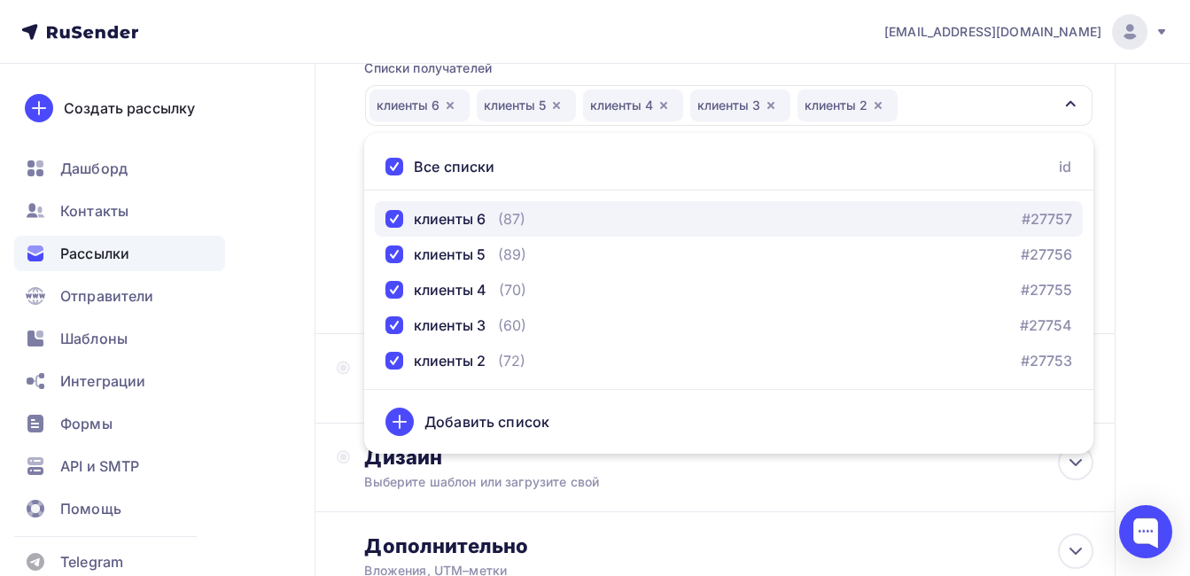
scroll to position [668, 0]
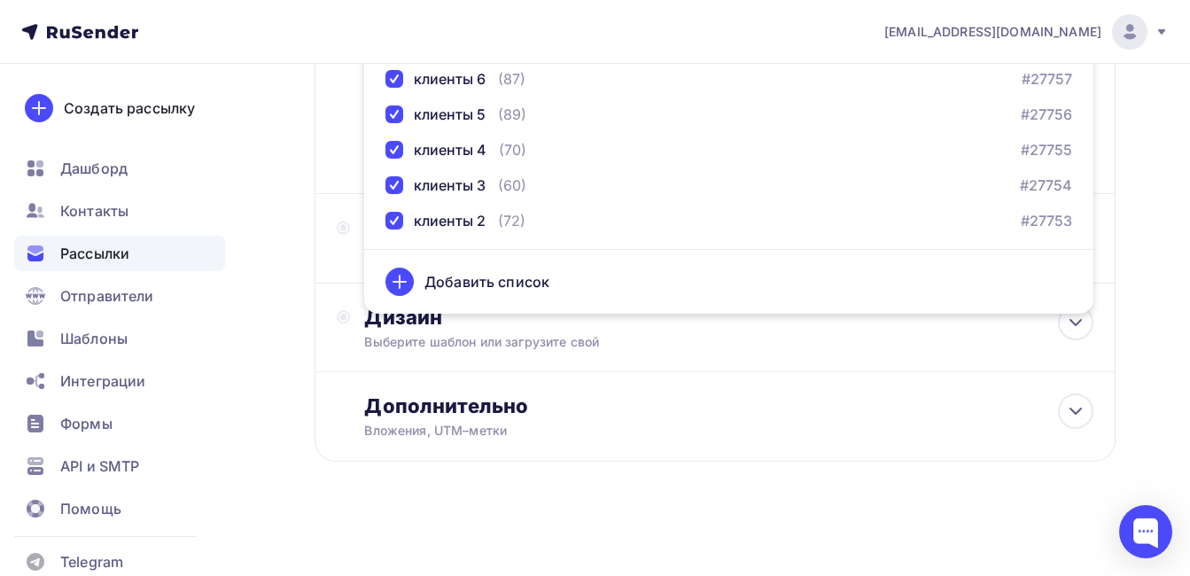
click at [1046, 284] on div "Добавить список" at bounding box center [728, 281] width 687 height 43
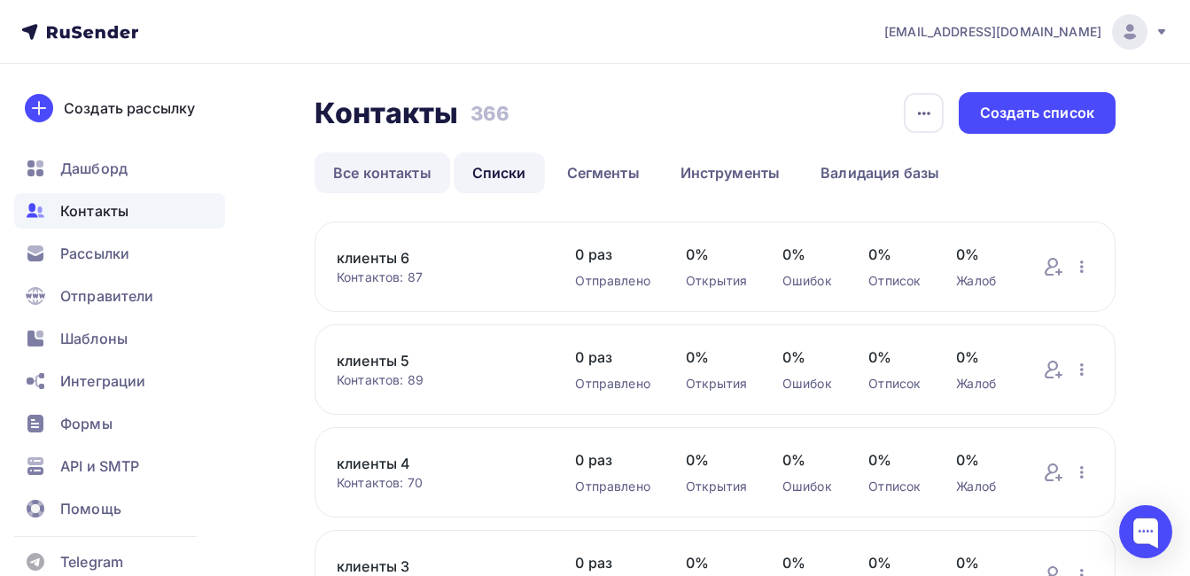
click at [385, 172] on link "Все контакты" at bounding box center [383, 172] width 136 height 41
